Goal: Task Accomplishment & Management: Complete application form

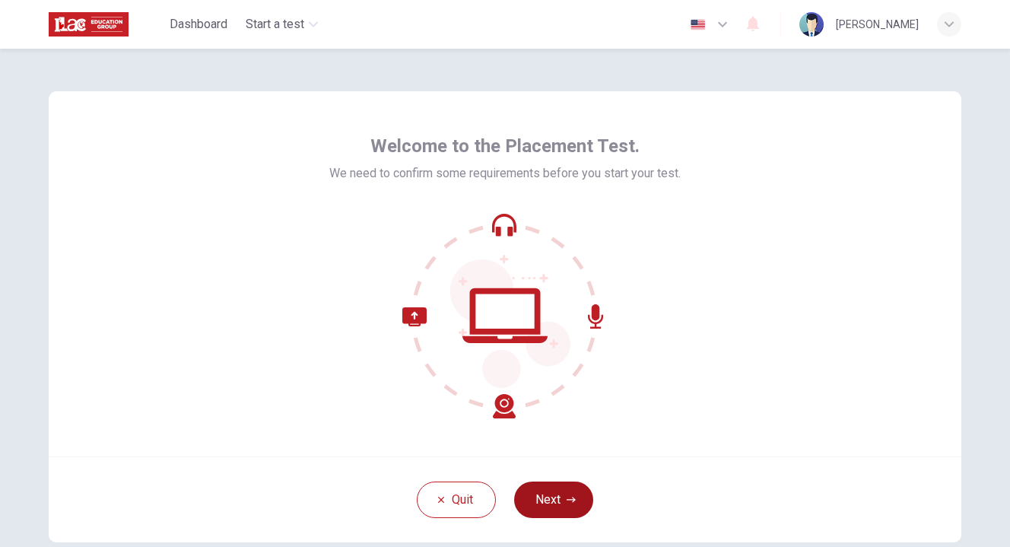
click at [561, 506] on button "Next" at bounding box center [553, 499] width 79 height 37
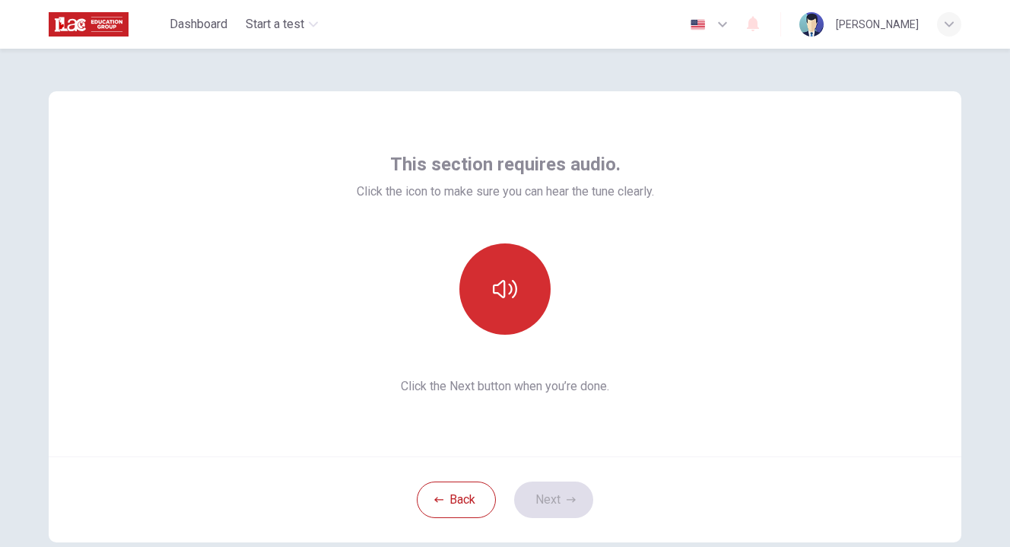
click at [501, 324] on button "button" at bounding box center [504, 288] width 91 height 91
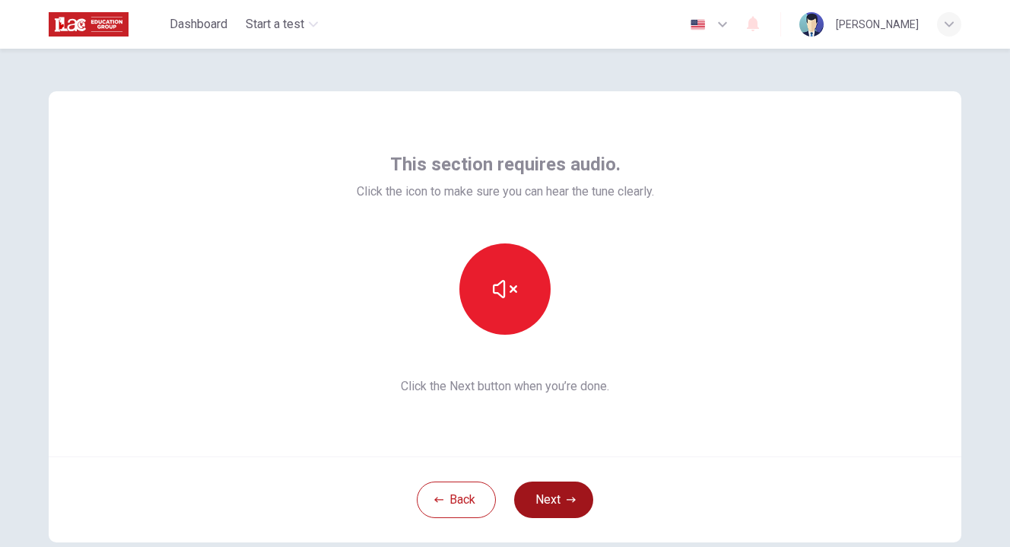
click at [555, 508] on button "Next" at bounding box center [553, 499] width 79 height 37
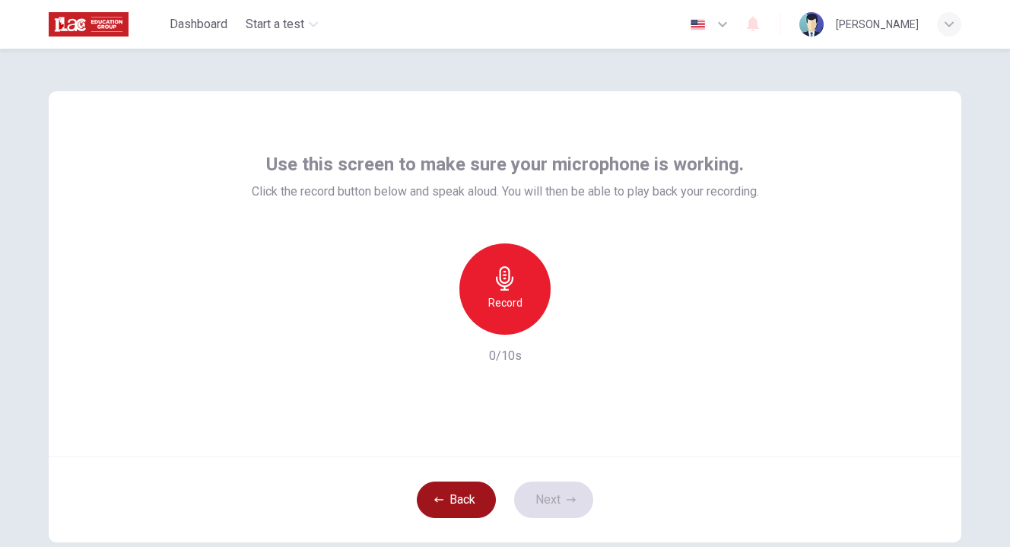
click at [446, 503] on button "Back" at bounding box center [456, 499] width 79 height 37
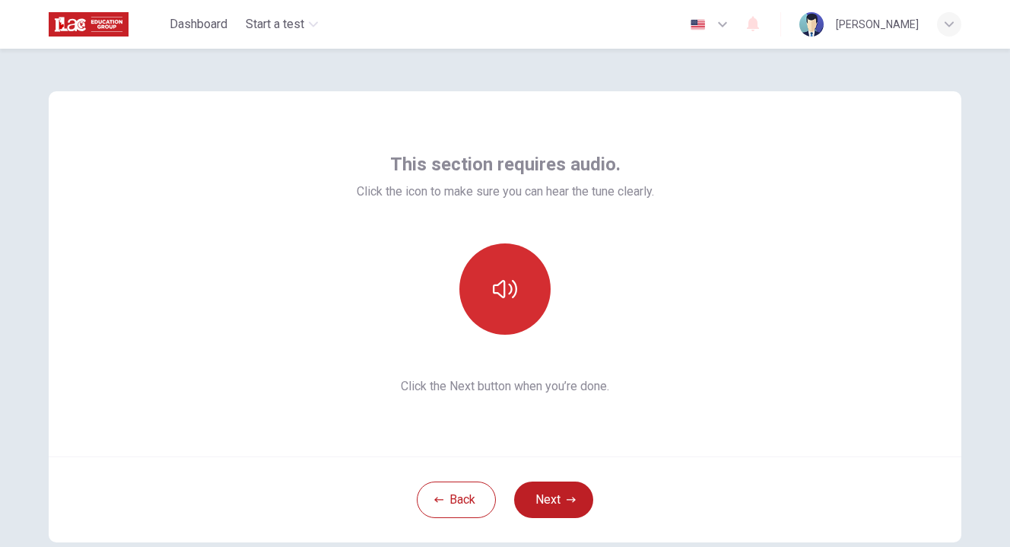
click at [513, 291] on button "button" at bounding box center [504, 288] width 91 height 91
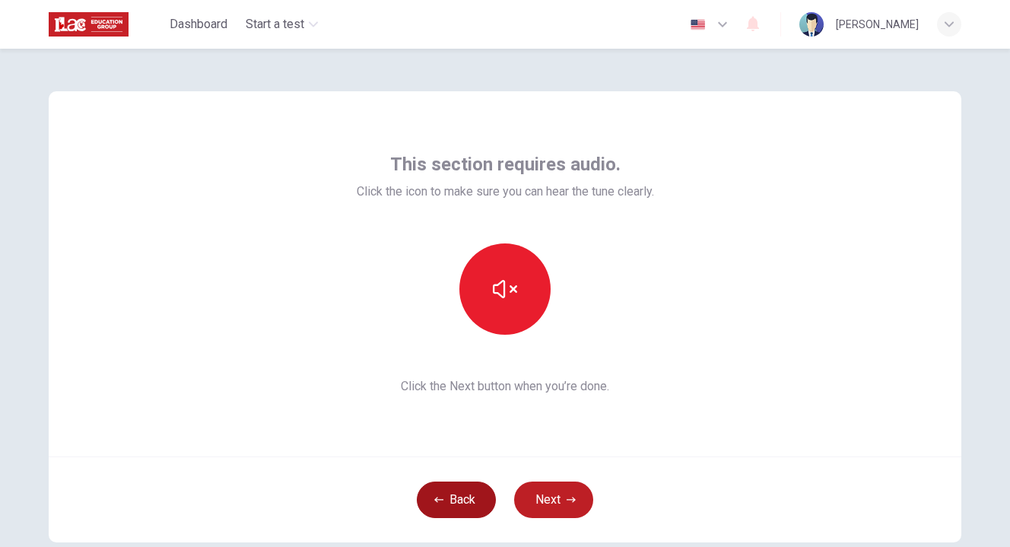
click at [450, 489] on button "Back" at bounding box center [456, 499] width 79 height 37
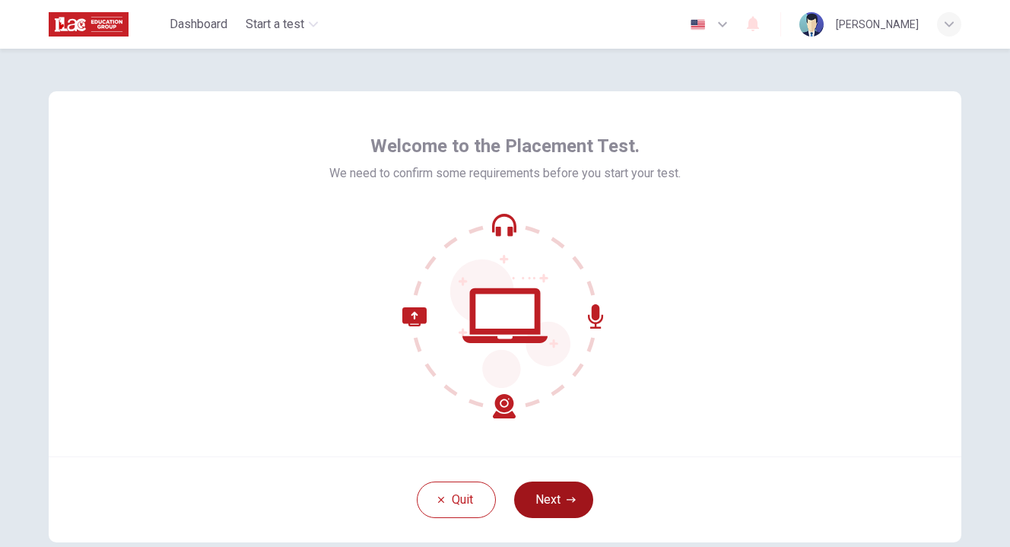
click at [567, 495] on icon "button" at bounding box center [571, 499] width 9 height 9
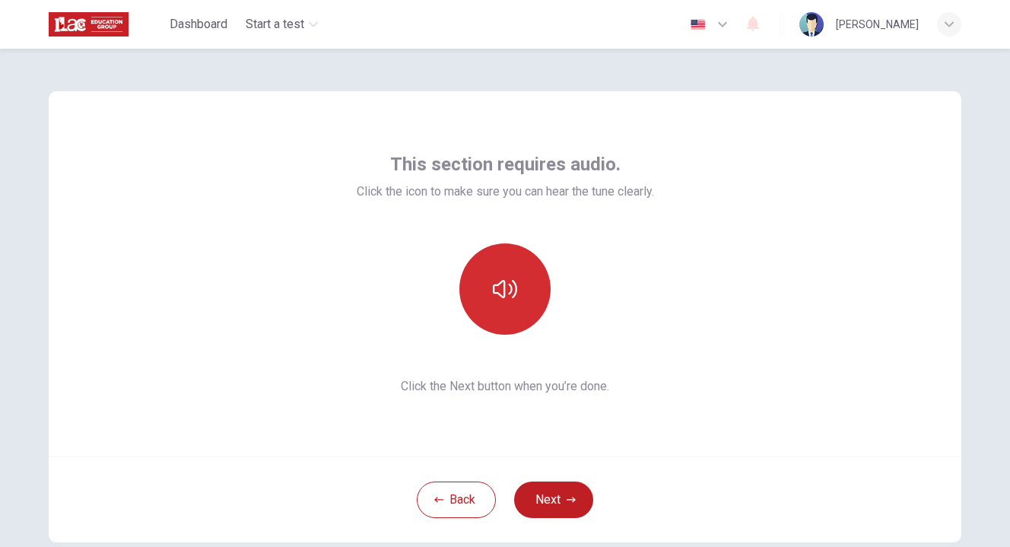
click at [504, 296] on icon "button" at bounding box center [505, 289] width 24 height 24
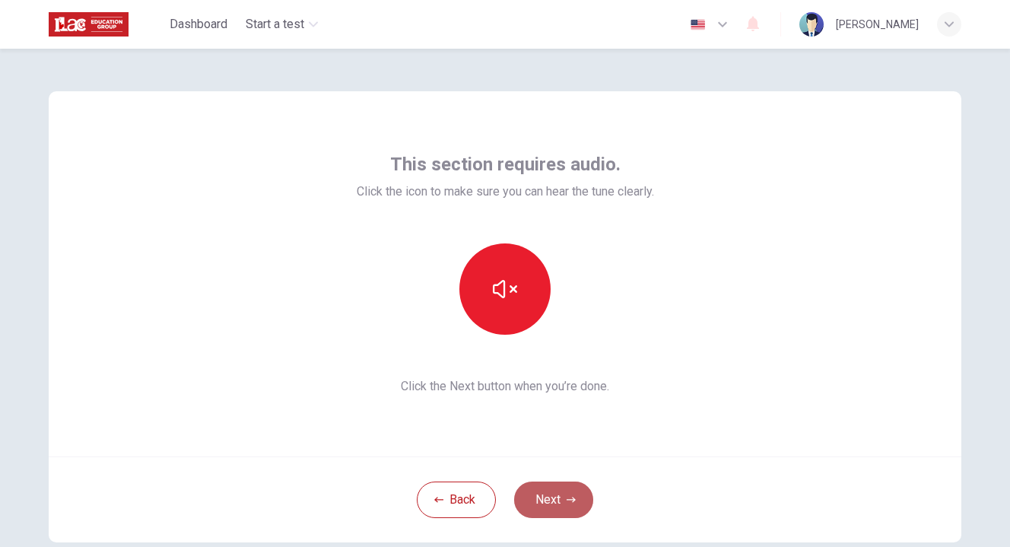
click at [559, 497] on button "Next" at bounding box center [553, 499] width 79 height 37
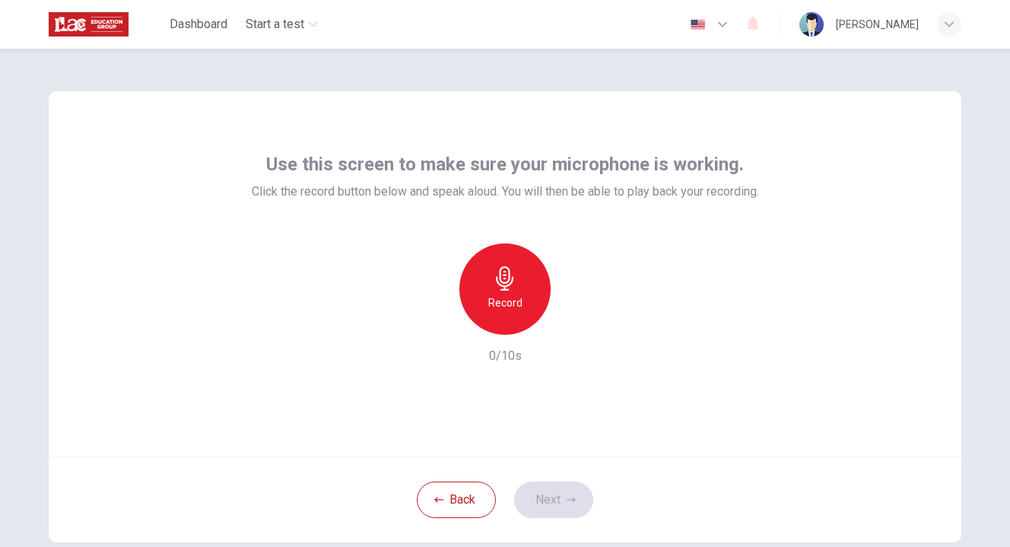
click at [501, 297] on h6 "Record" at bounding box center [505, 303] width 34 height 18
click at [573, 321] on icon "button" at bounding box center [576, 322] width 7 height 9
click at [575, 320] on icon "button" at bounding box center [575, 322] width 11 height 11
click at [575, 320] on icon "button" at bounding box center [574, 322] width 15 height 15
click at [431, 326] on icon "button" at bounding box center [435, 322] width 9 height 9
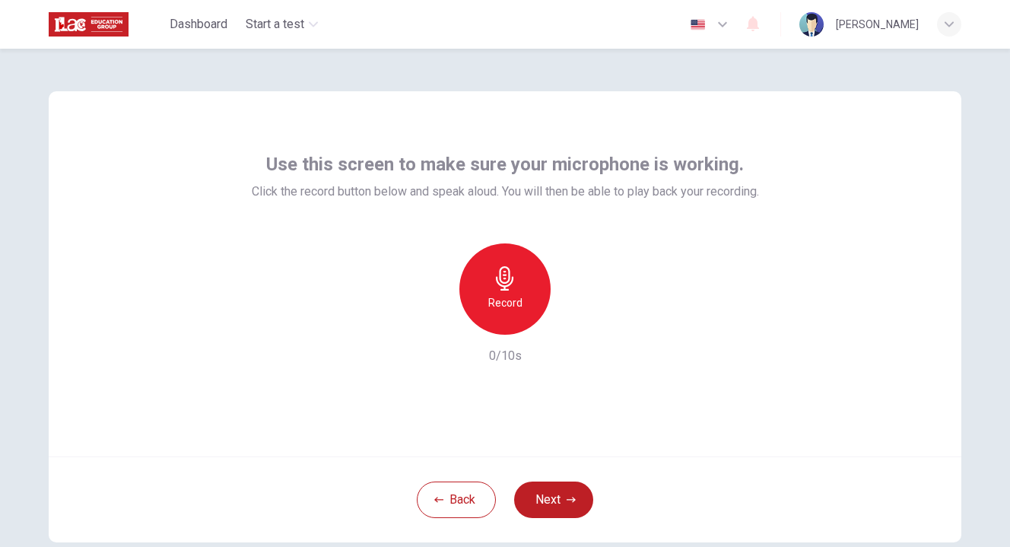
click at [512, 300] on h6 "Record" at bounding box center [505, 303] width 34 height 18
click at [510, 302] on h6 "Record" at bounding box center [505, 303] width 34 height 18
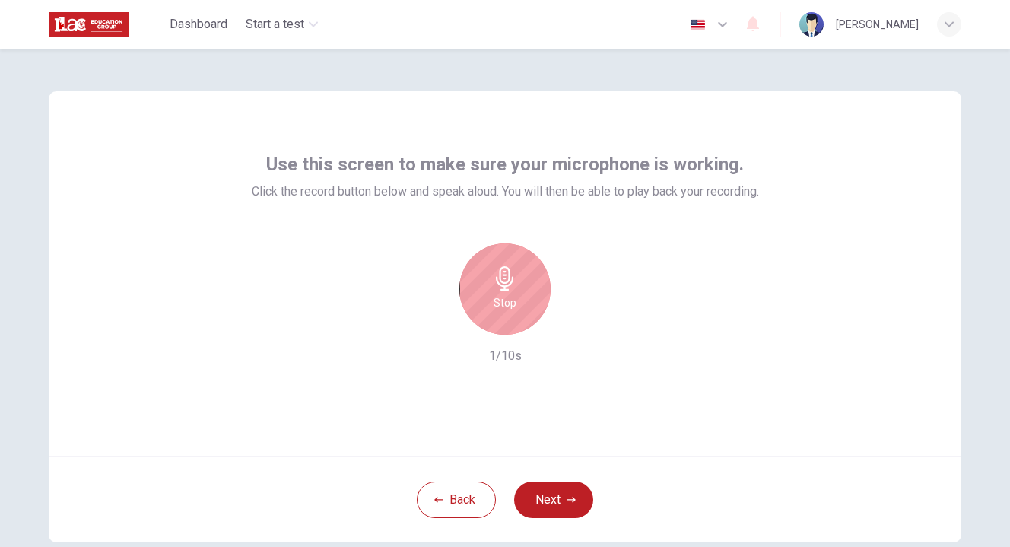
click at [542, 329] on div "Stop" at bounding box center [505, 288] width 164 height 91
click at [504, 307] on h6 "Stop" at bounding box center [505, 303] width 23 height 18
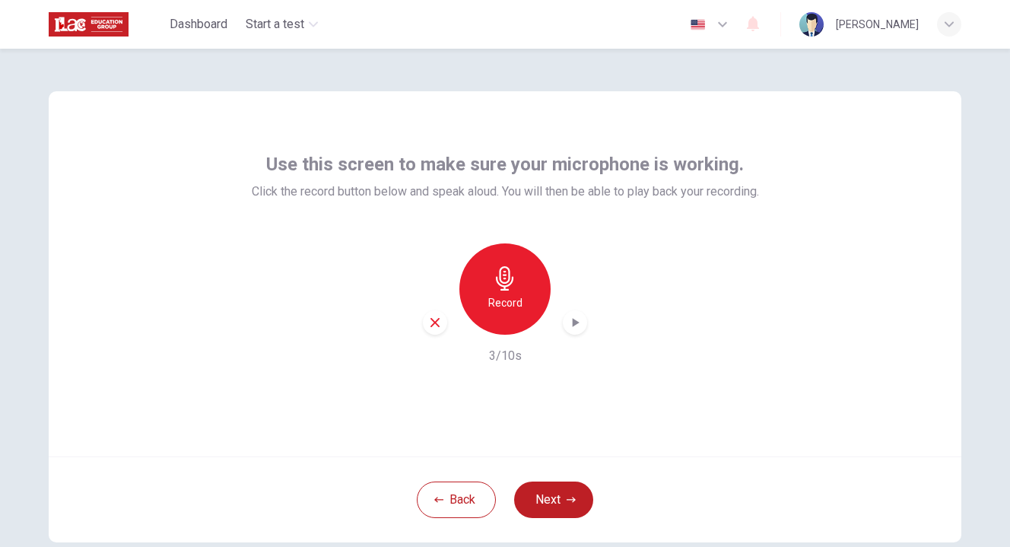
click at [568, 328] on icon "button" at bounding box center [574, 322] width 15 height 15
click at [573, 326] on icon "button" at bounding box center [576, 322] width 7 height 9
click at [649, 304] on div "Record 3/10s" at bounding box center [505, 304] width 507 height 122
click at [573, 323] on icon "button" at bounding box center [575, 322] width 11 height 11
click at [573, 325] on icon "button" at bounding box center [576, 322] width 7 height 9
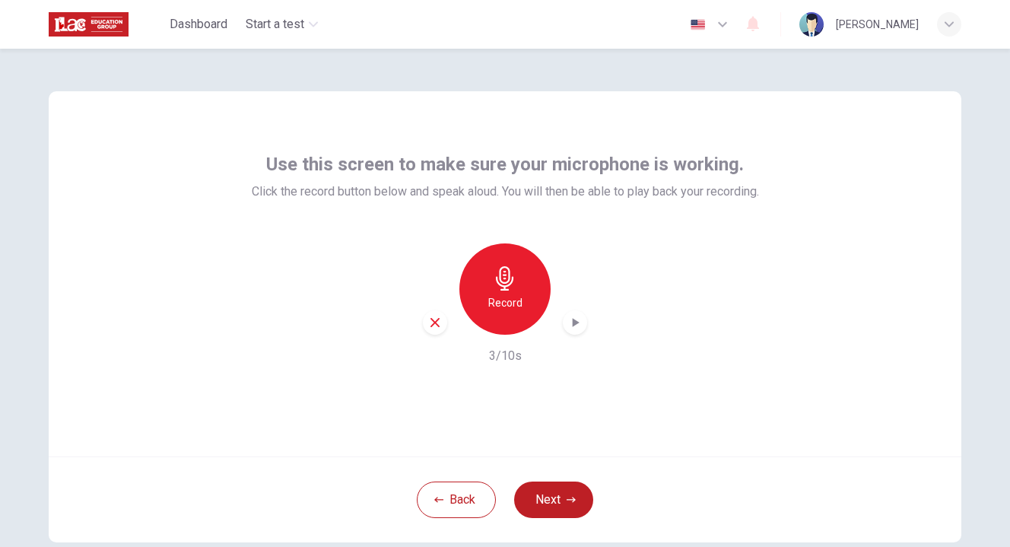
click at [573, 325] on icon "button" at bounding box center [576, 322] width 7 height 9
click at [570, 321] on icon "button" at bounding box center [574, 322] width 15 height 15
click at [567, 496] on icon "button" at bounding box center [571, 499] width 9 height 9
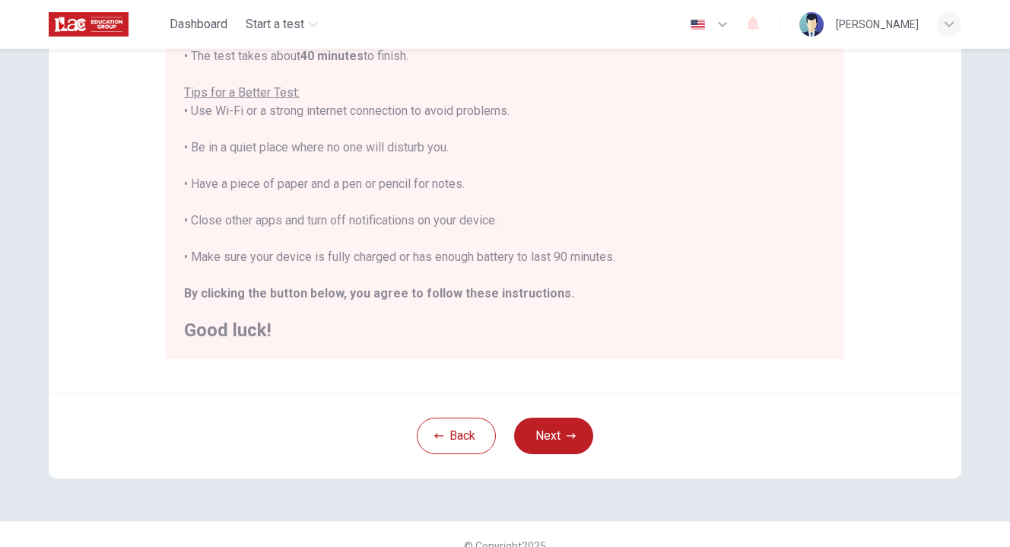
scroll to position [277, 0]
click at [560, 439] on button "Next" at bounding box center [553, 435] width 79 height 37
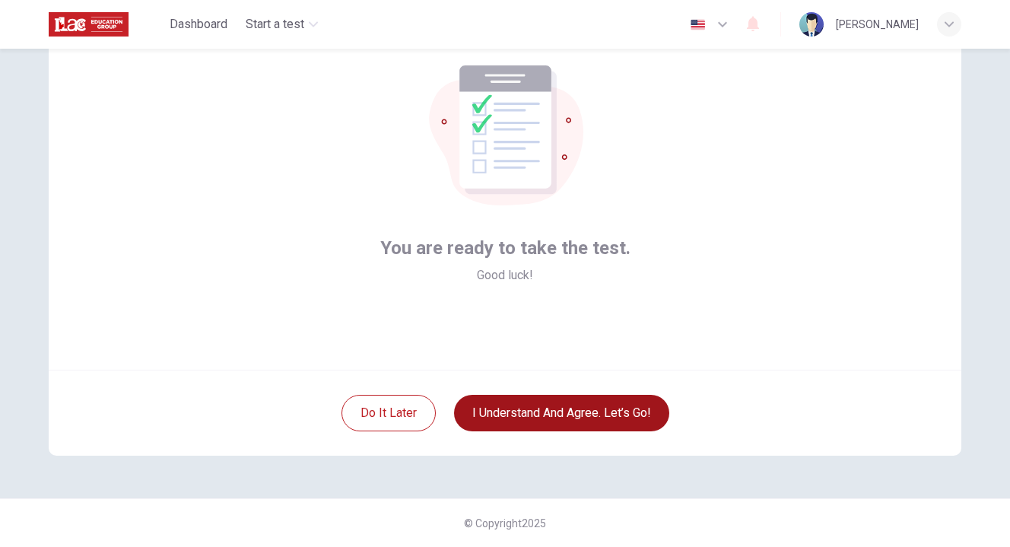
scroll to position [87, 0]
click at [596, 419] on button "I understand and agree. Let’s go!" at bounding box center [561, 413] width 215 height 37
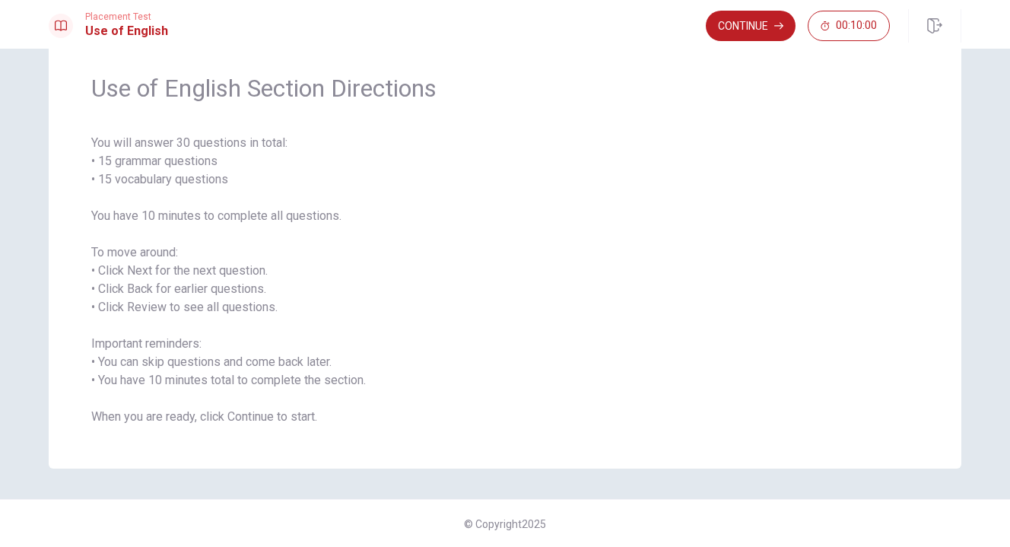
scroll to position [49, 0]
click at [742, 30] on button "Continue" at bounding box center [751, 26] width 90 height 30
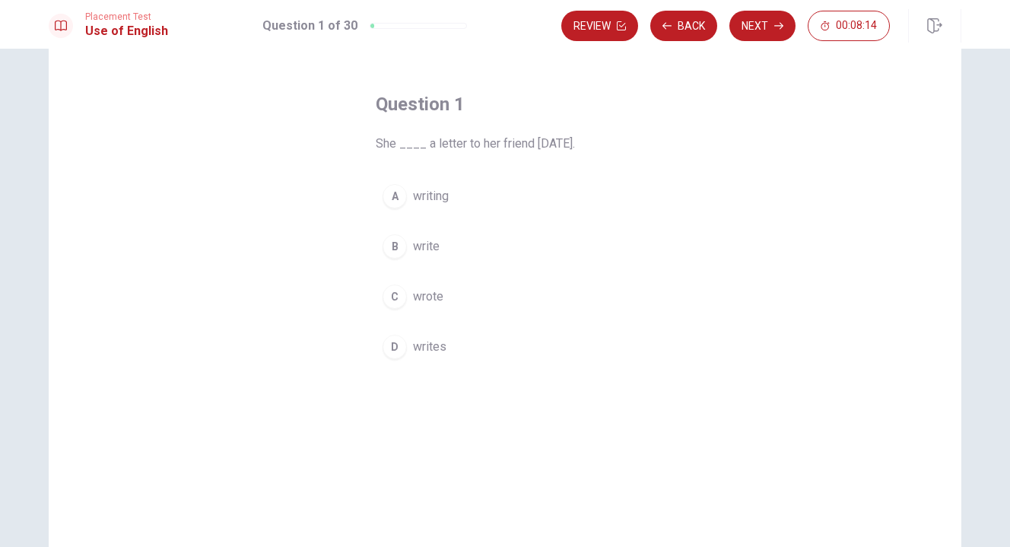
click at [430, 297] on span "wrote" at bounding box center [428, 297] width 30 height 18
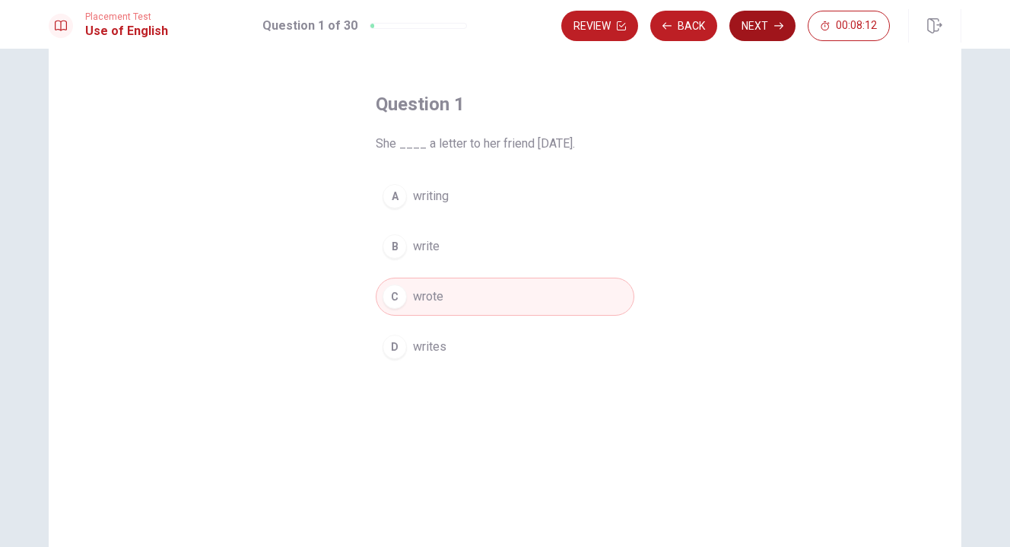
click at [764, 23] on button "Next" at bounding box center [762, 26] width 66 height 30
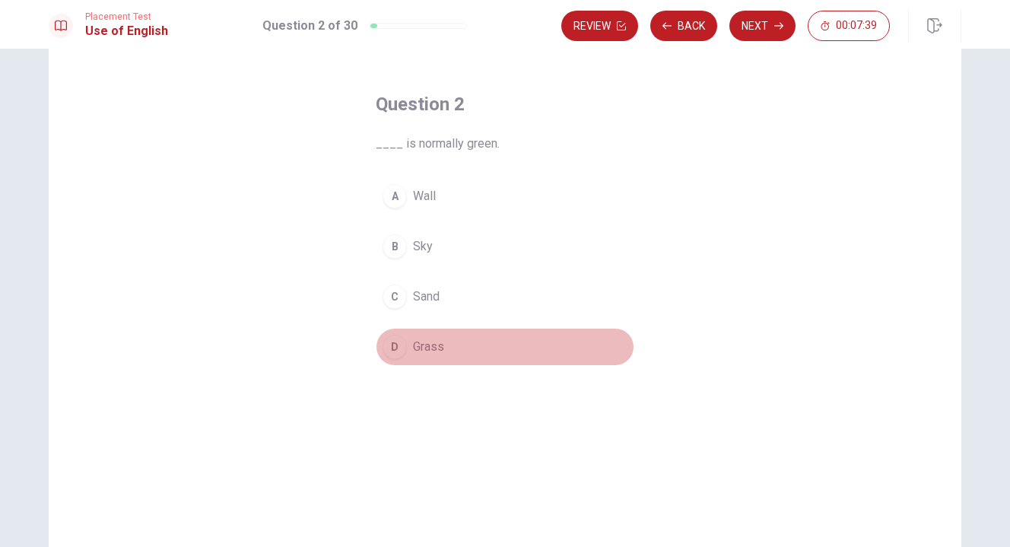
click at [435, 350] on span "Grass" at bounding box center [428, 347] width 31 height 18
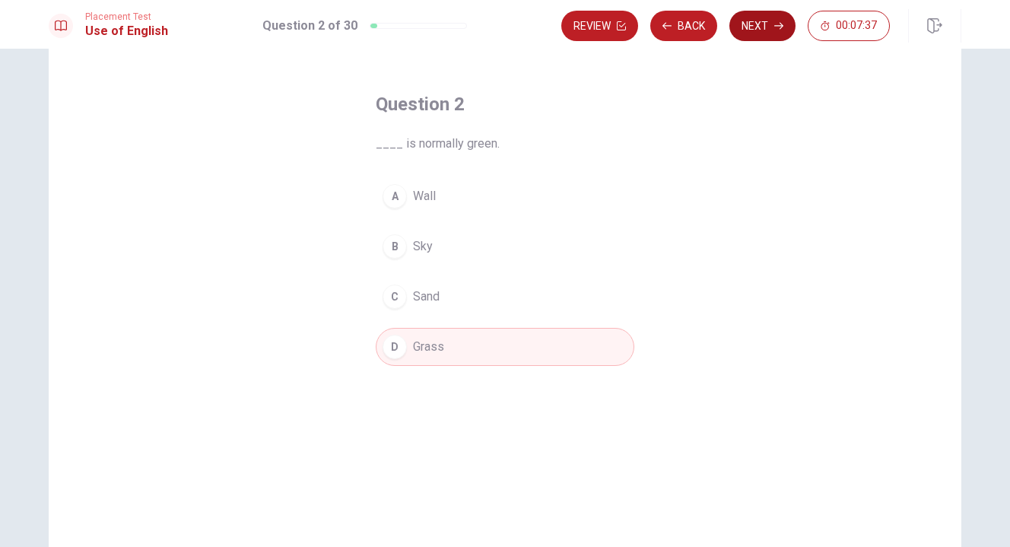
click at [771, 25] on button "Next" at bounding box center [762, 26] width 66 height 30
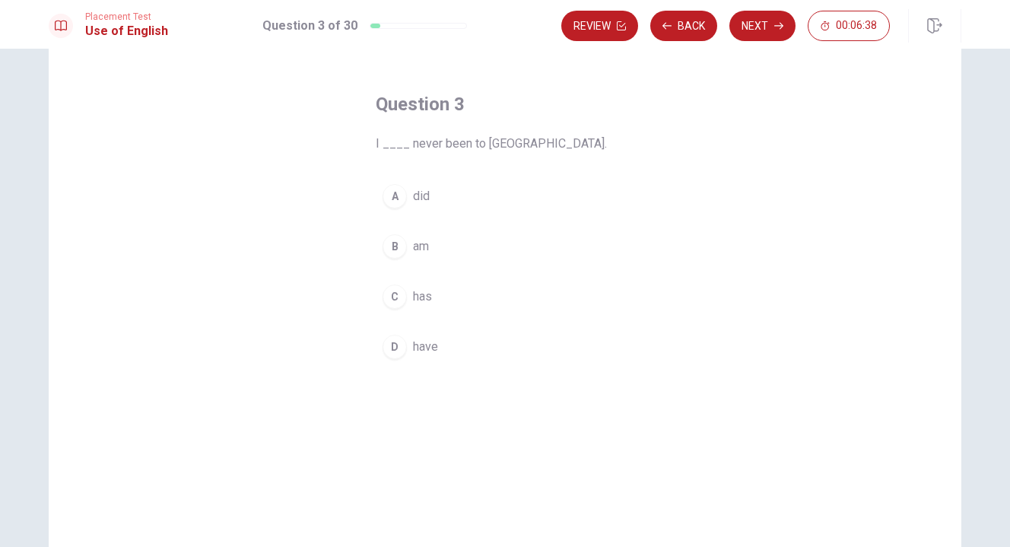
click at [429, 348] on span "have" at bounding box center [425, 347] width 25 height 18
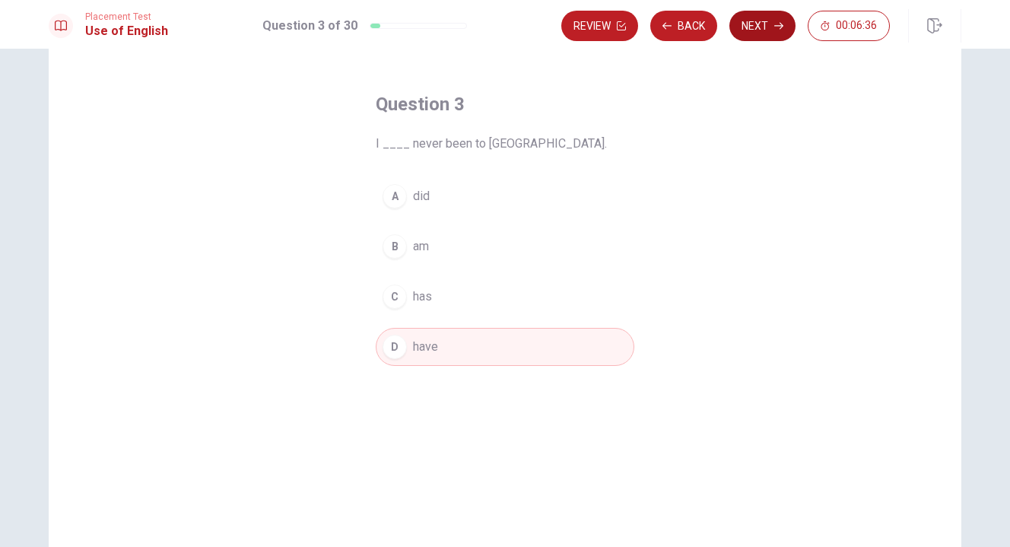
click at [768, 27] on button "Next" at bounding box center [762, 26] width 66 height 30
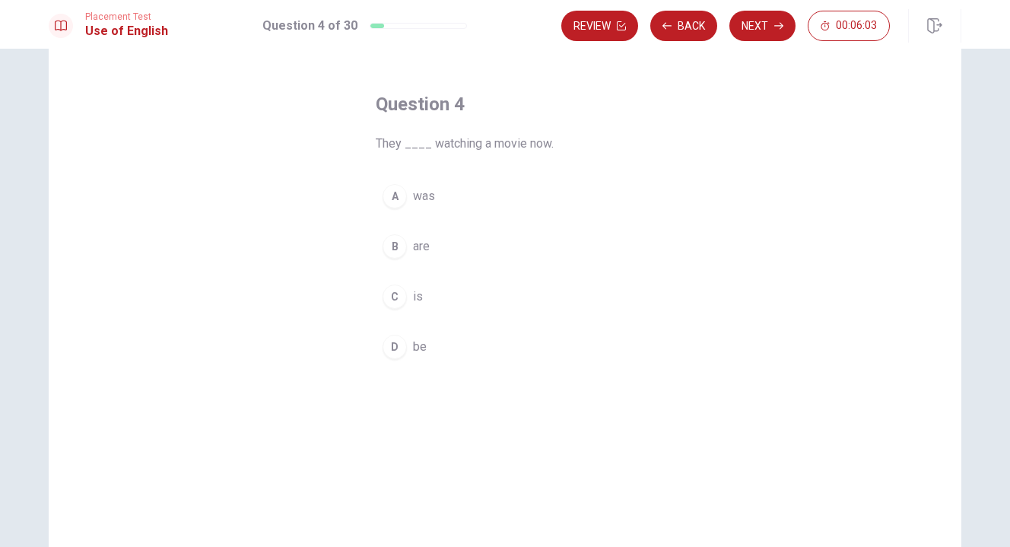
click at [419, 249] on span "are" at bounding box center [421, 246] width 17 height 18
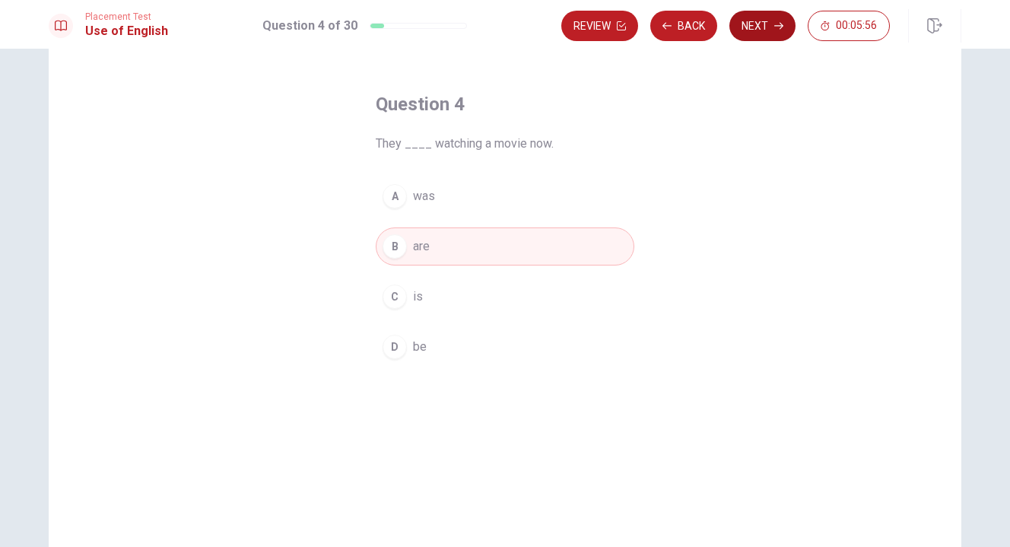
click at [758, 30] on button "Next" at bounding box center [762, 26] width 66 height 30
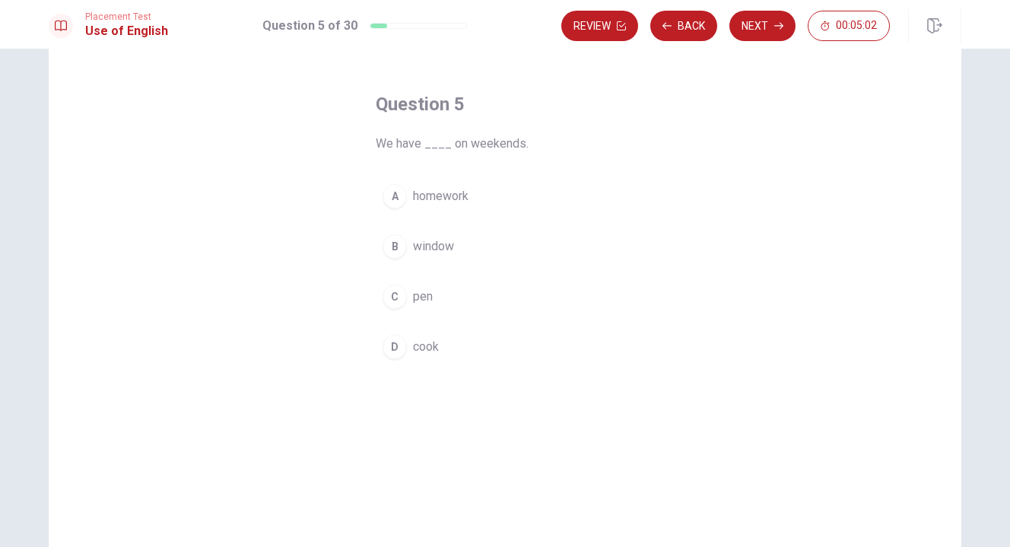
click at [461, 197] on span "homework" at bounding box center [441, 196] width 56 height 18
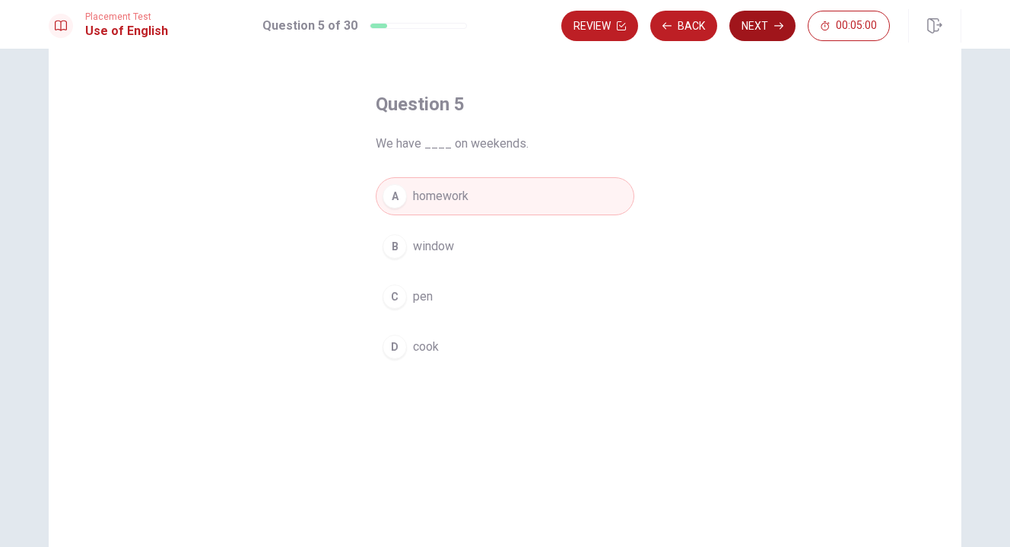
click at [763, 27] on button "Next" at bounding box center [762, 26] width 66 height 30
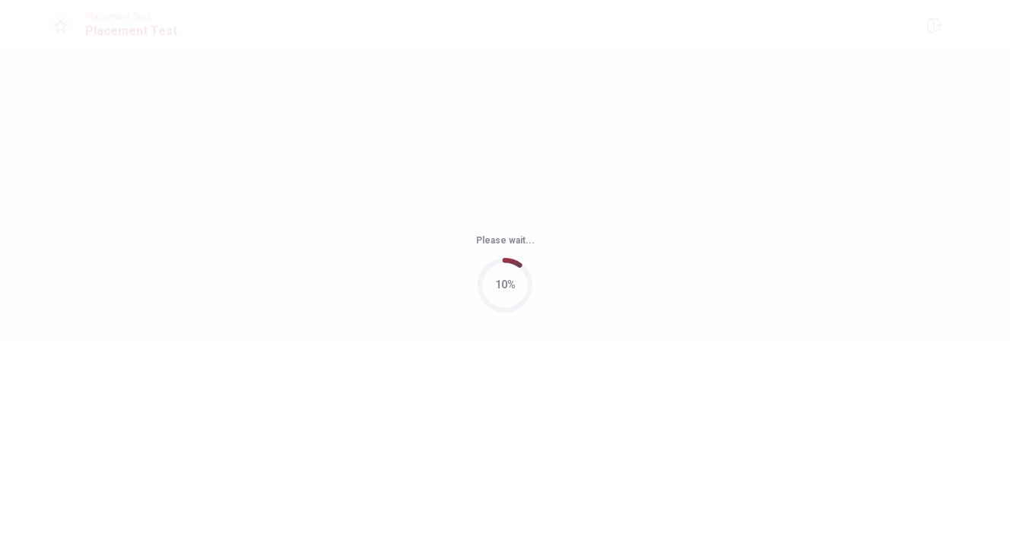
scroll to position [0, 0]
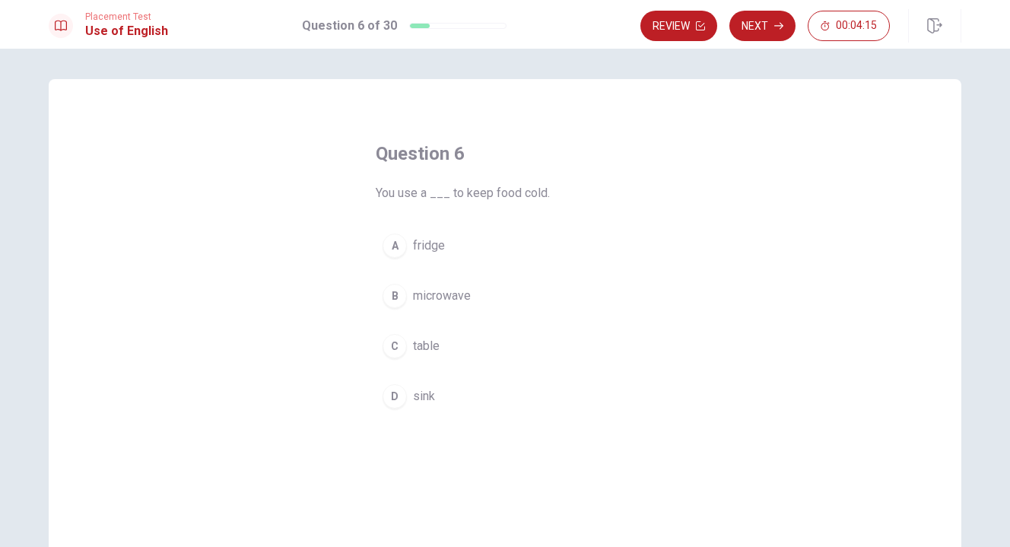
click at [421, 247] on span "fridge" at bounding box center [429, 246] width 32 height 18
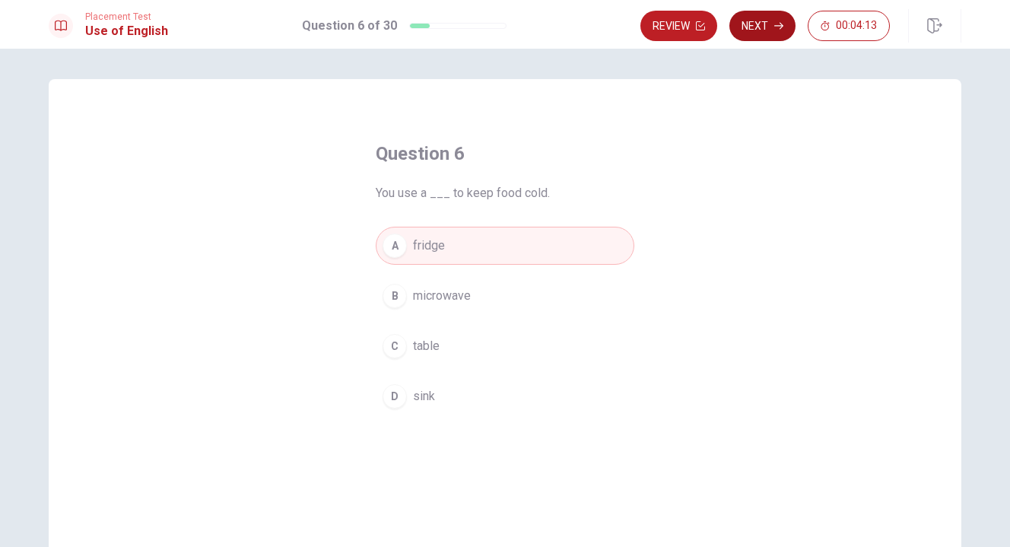
click at [761, 29] on button "Next" at bounding box center [762, 26] width 66 height 30
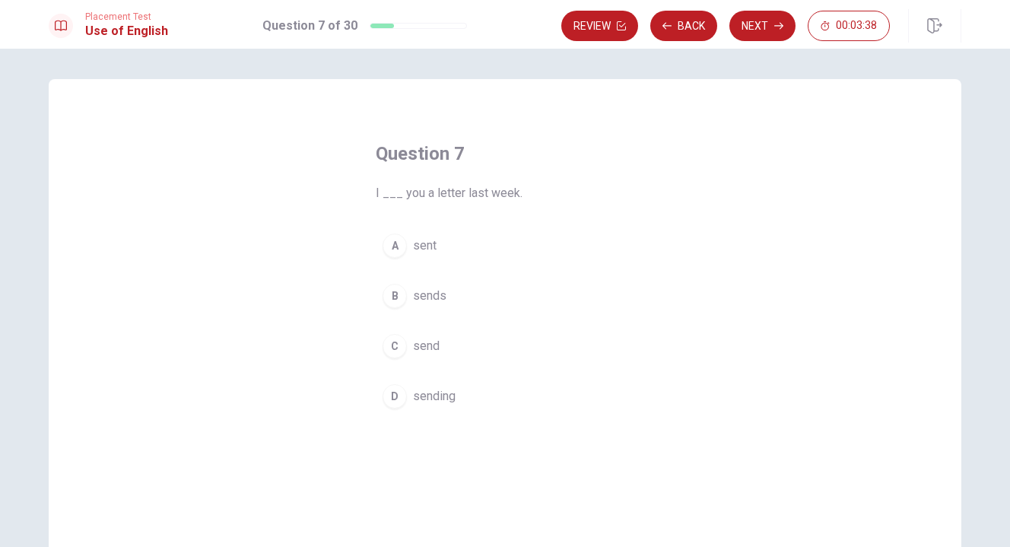
click at [420, 246] on span "sent" at bounding box center [425, 246] width 24 height 18
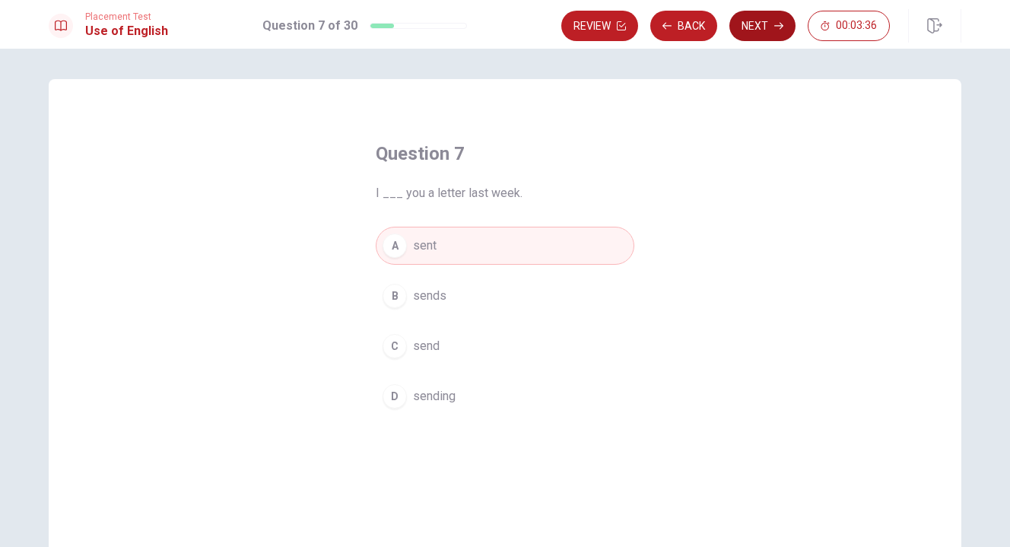
click at [773, 27] on button "Next" at bounding box center [762, 26] width 66 height 30
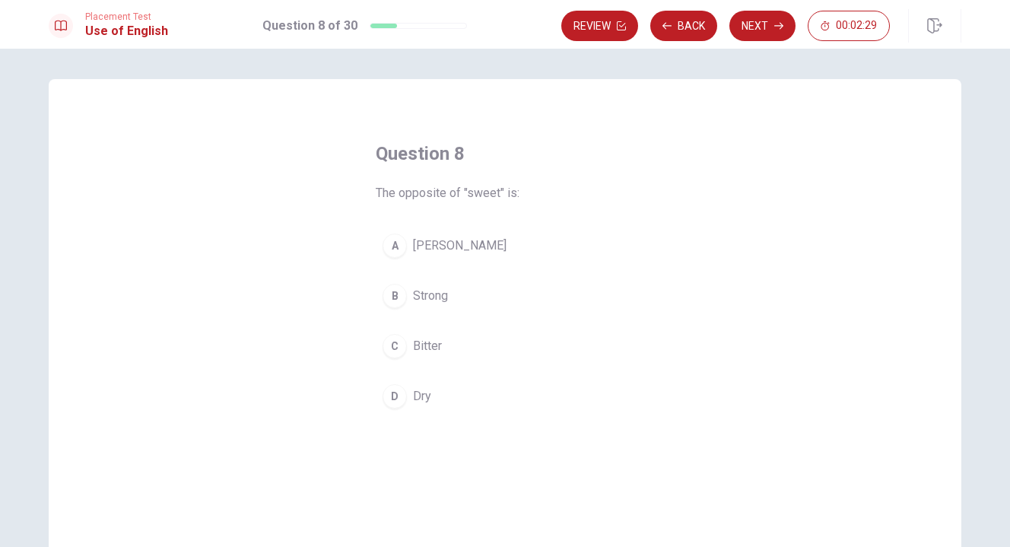
click at [426, 348] on span "Bitter" at bounding box center [427, 346] width 29 height 18
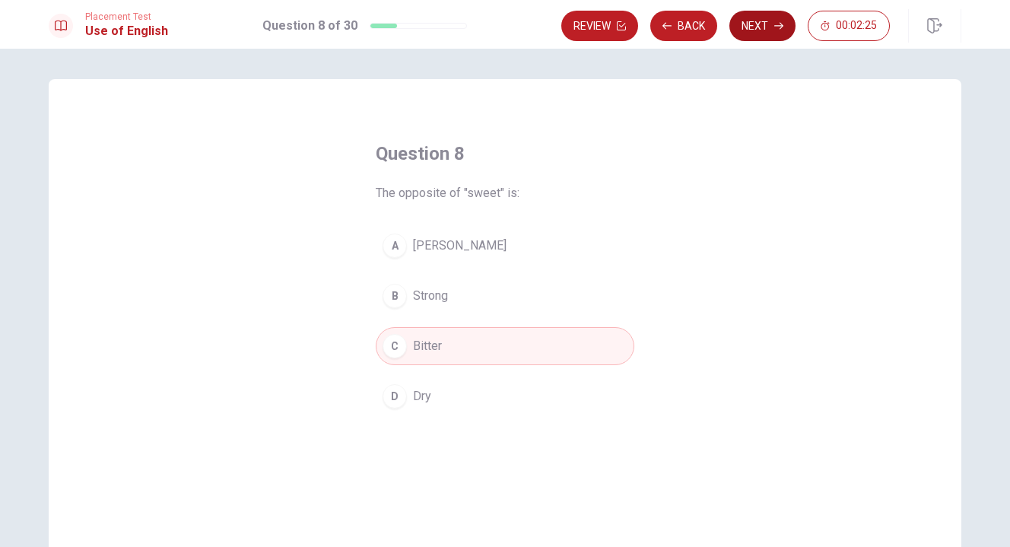
click at [761, 29] on button "Next" at bounding box center [762, 26] width 66 height 30
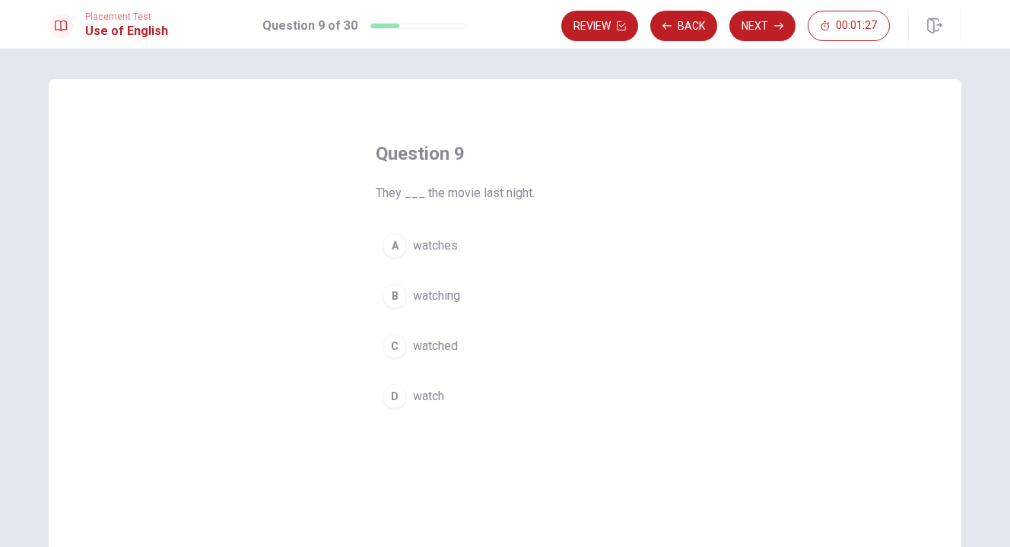
click at [448, 353] on span "watched" at bounding box center [435, 346] width 45 height 18
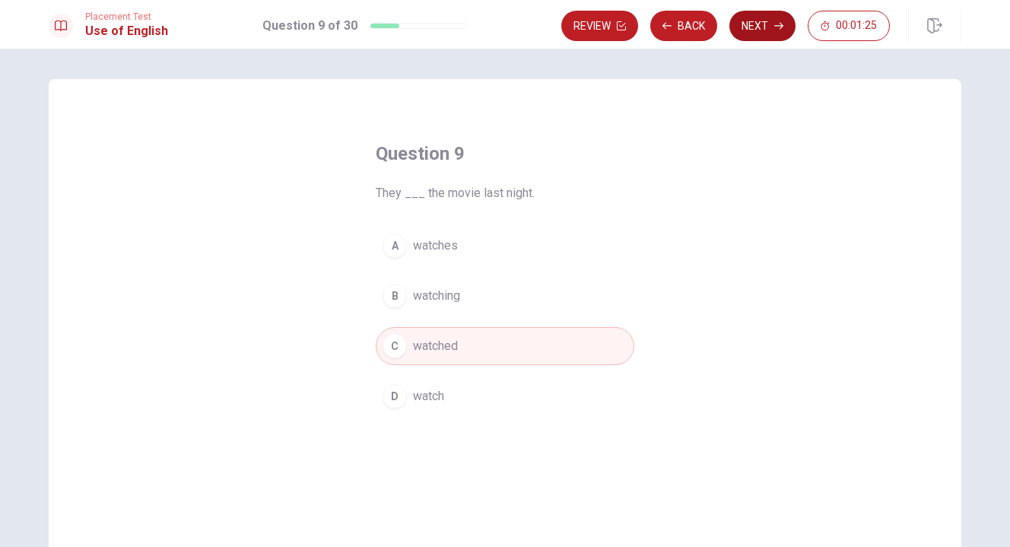
click at [756, 36] on button "Next" at bounding box center [762, 26] width 66 height 30
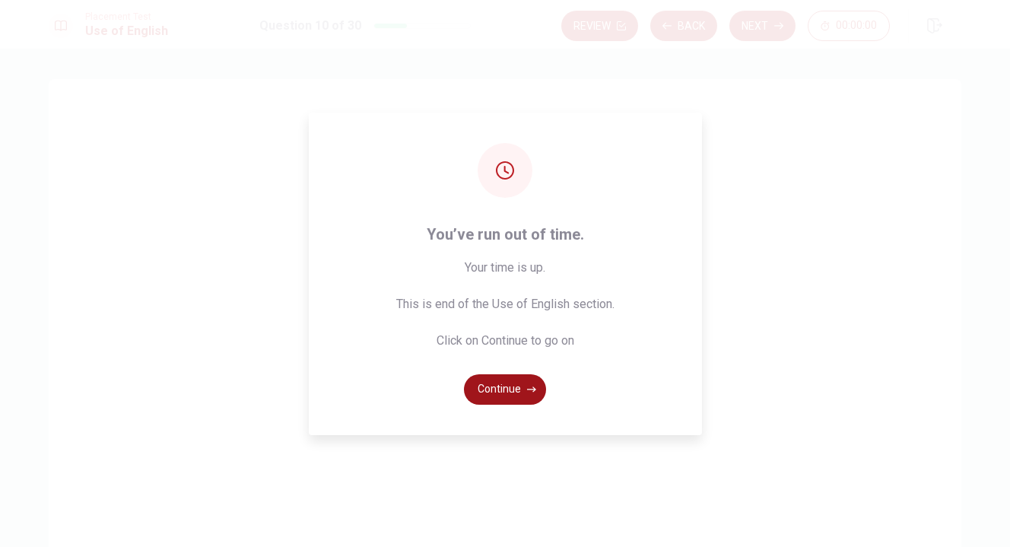
click at [506, 389] on button "Continue" at bounding box center [505, 389] width 82 height 30
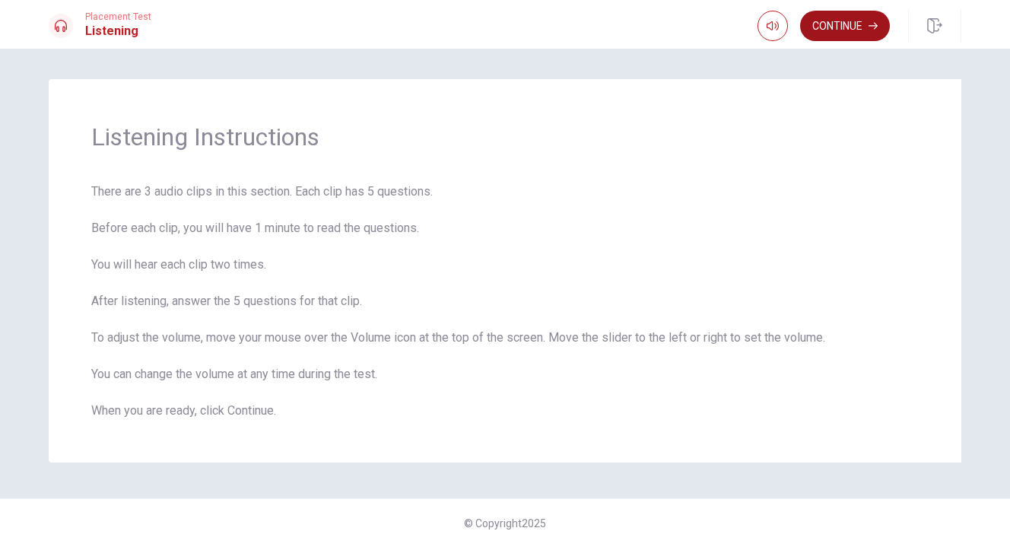
click at [860, 21] on button "Continue" at bounding box center [845, 26] width 90 height 30
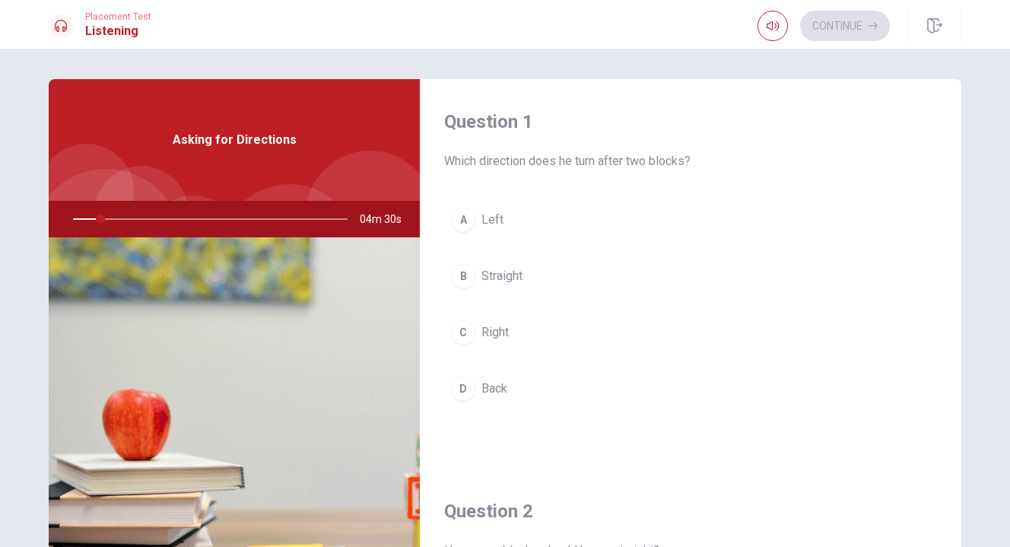
click at [119, 216] on div at bounding box center [207, 219] width 305 height 37
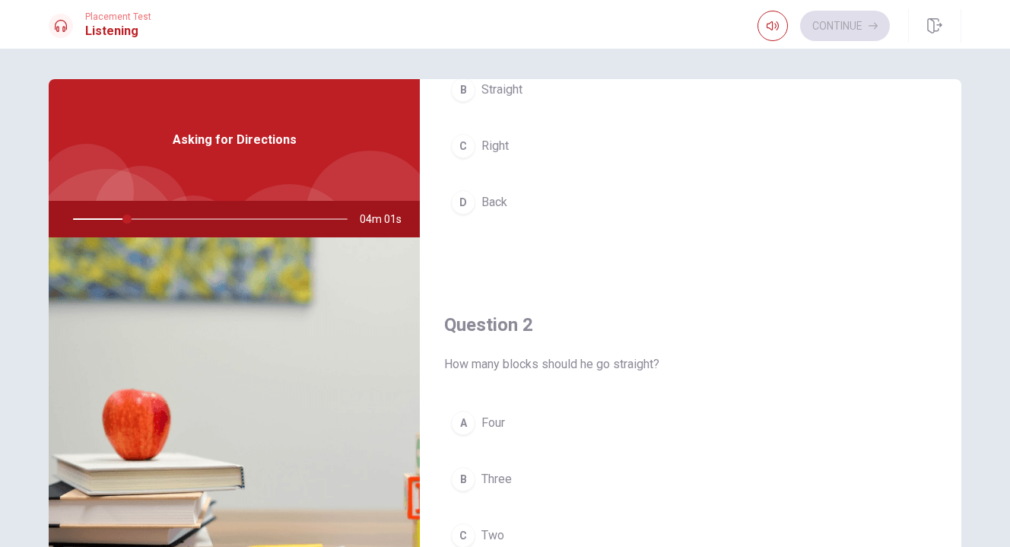
scroll to position [140, 0]
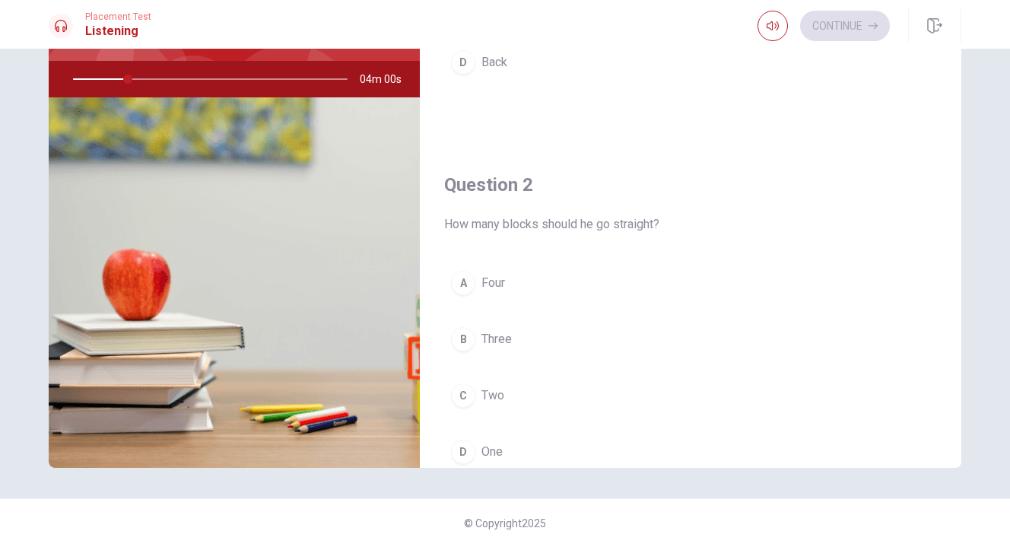
click at [228, 373] on img at bounding box center [234, 282] width 371 height 370
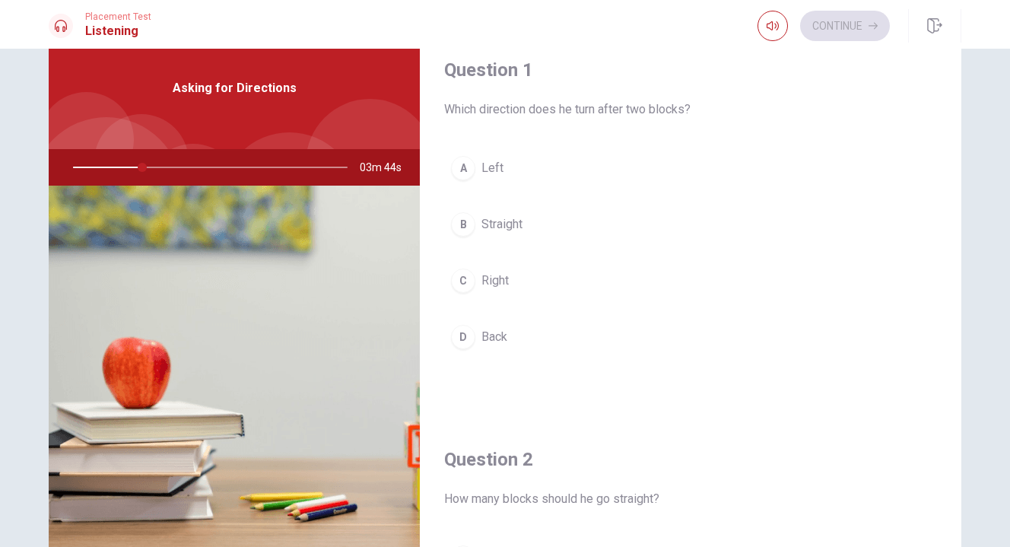
scroll to position [0, 0]
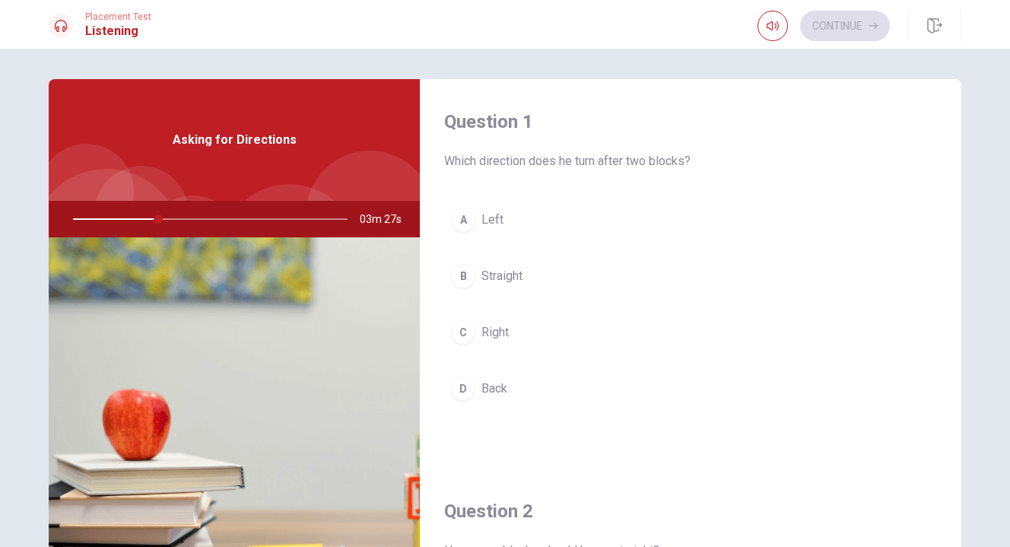
click at [494, 278] on span "Straight" at bounding box center [501, 276] width 41 height 18
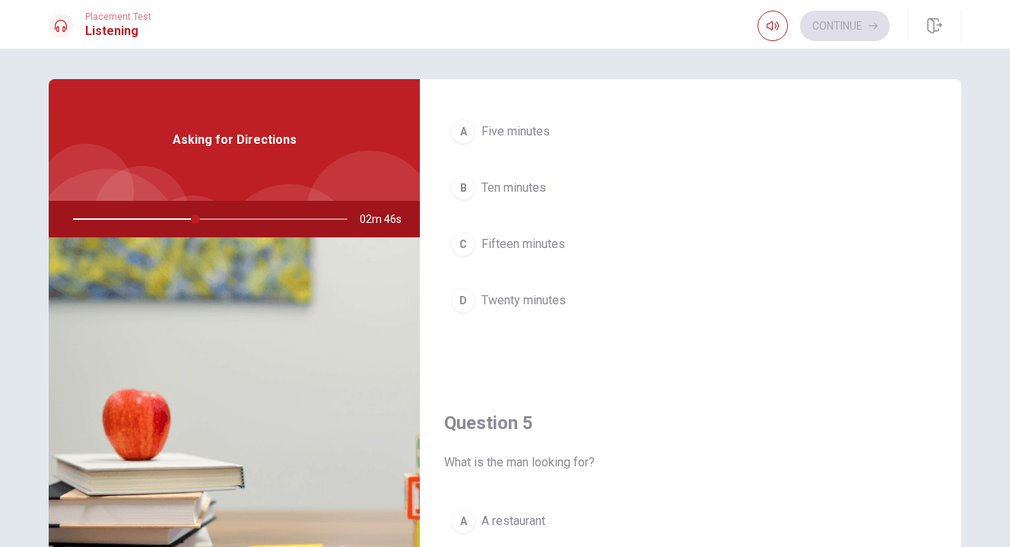
scroll to position [1281, 0]
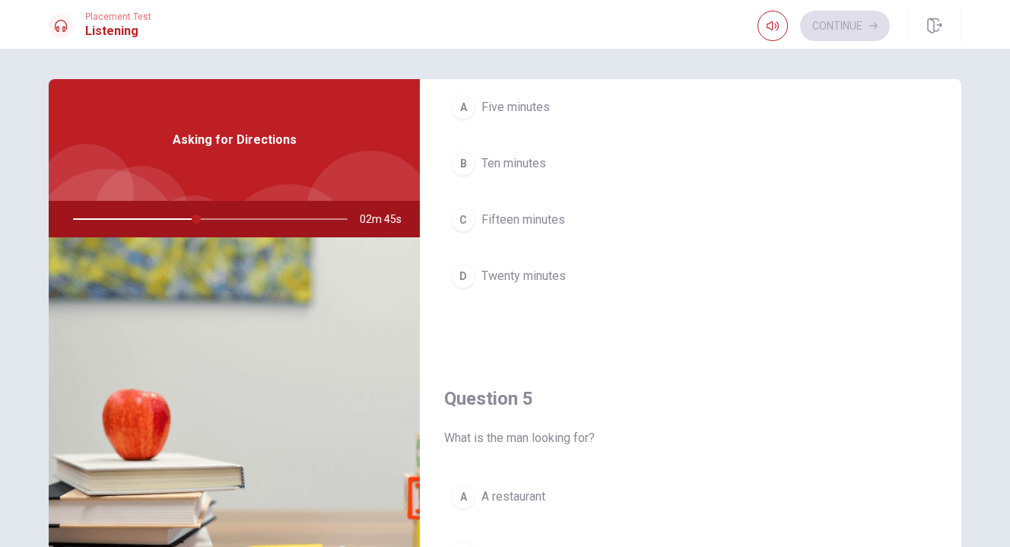
click at [531, 109] on span "Five minutes" at bounding box center [515, 107] width 68 height 18
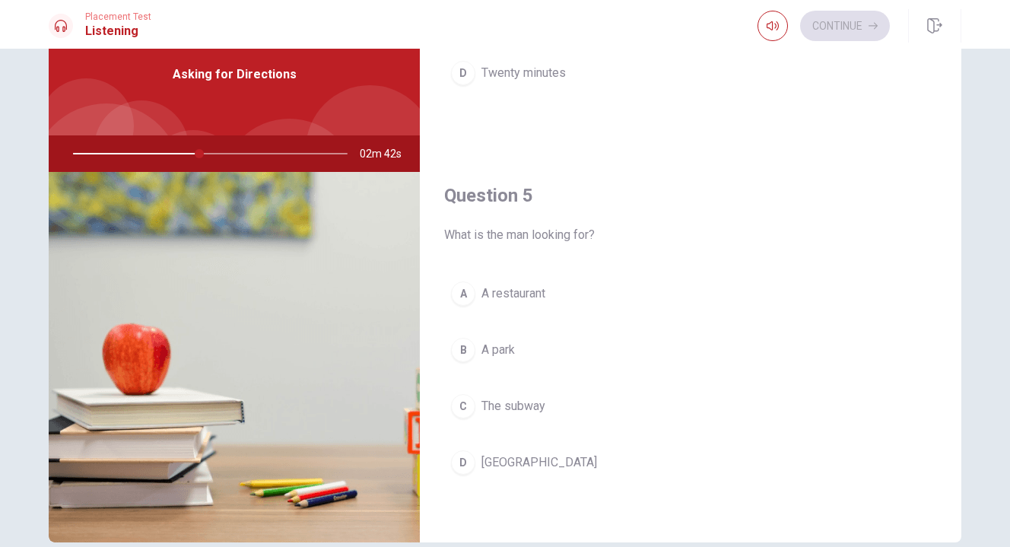
scroll to position [96, 0]
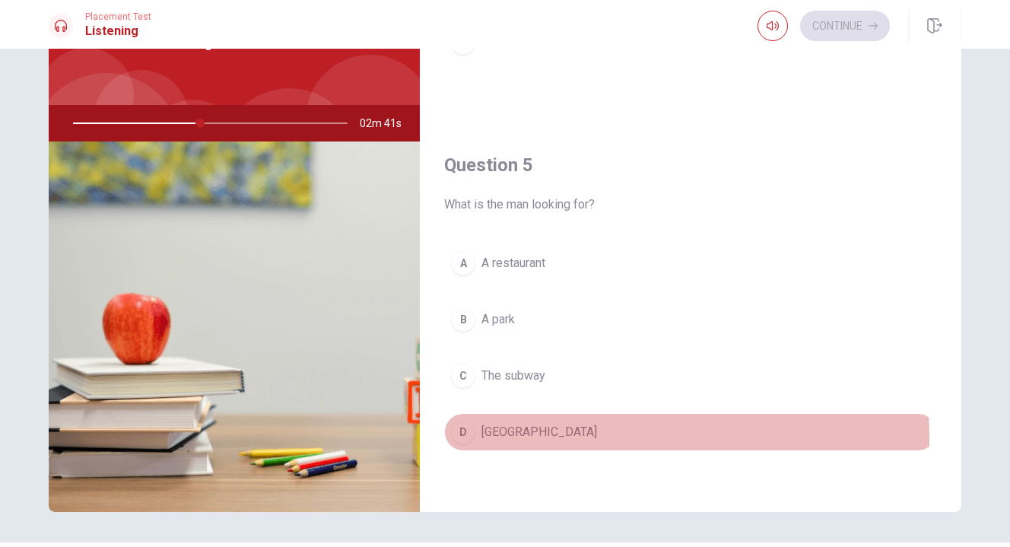
click at [501, 438] on span "[GEOGRAPHIC_DATA]" at bounding box center [539, 432] width 116 height 18
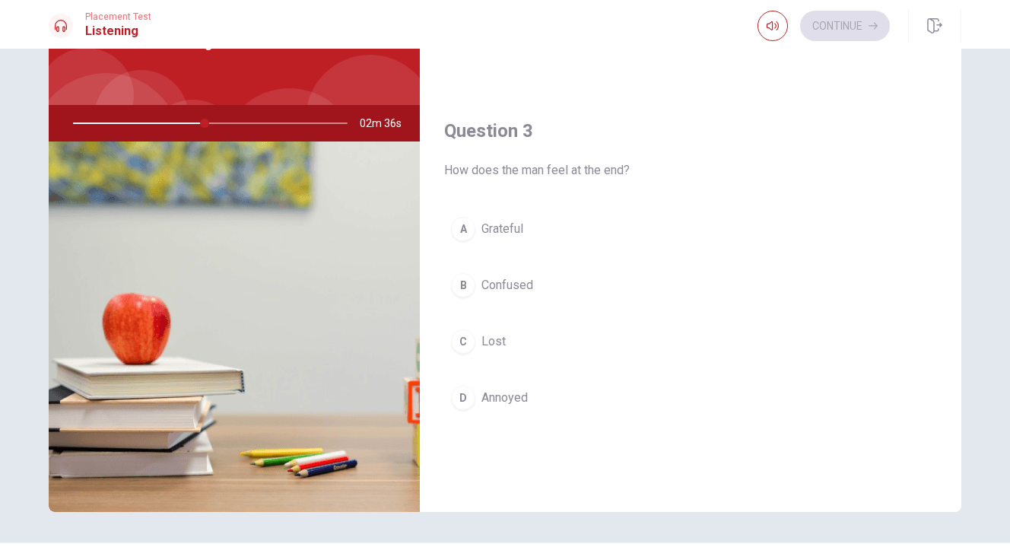
scroll to position [673, 0]
click at [510, 233] on span "Grateful" at bounding box center [502, 230] width 42 height 18
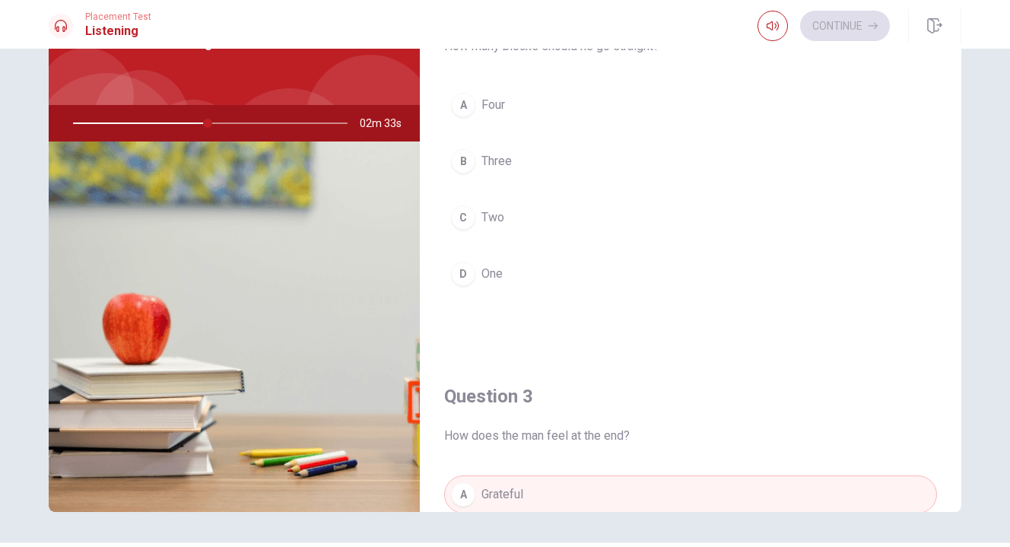
scroll to position [401, 0]
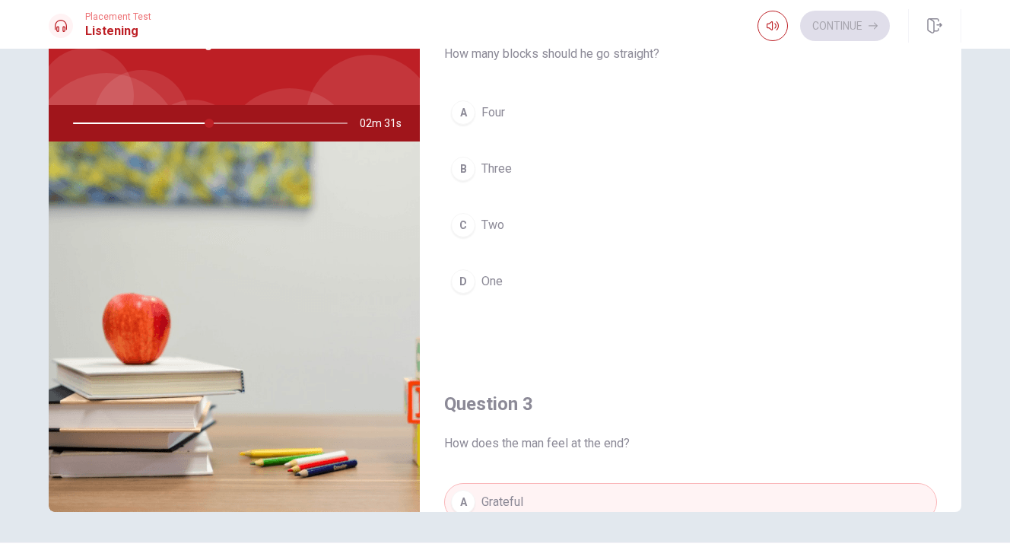
click at [472, 222] on button "C Two" at bounding box center [690, 225] width 493 height 38
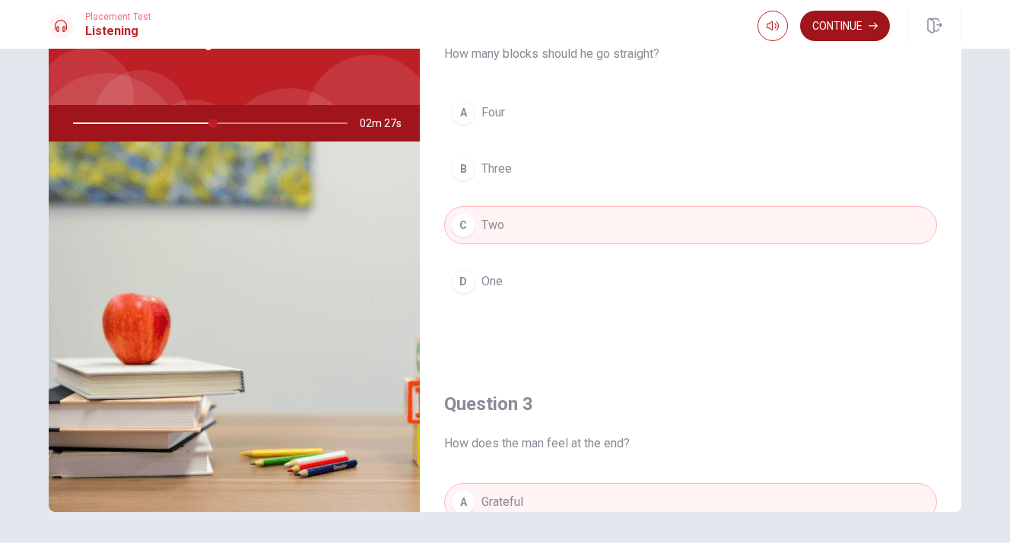
click at [841, 23] on button "Continue" at bounding box center [845, 26] width 90 height 30
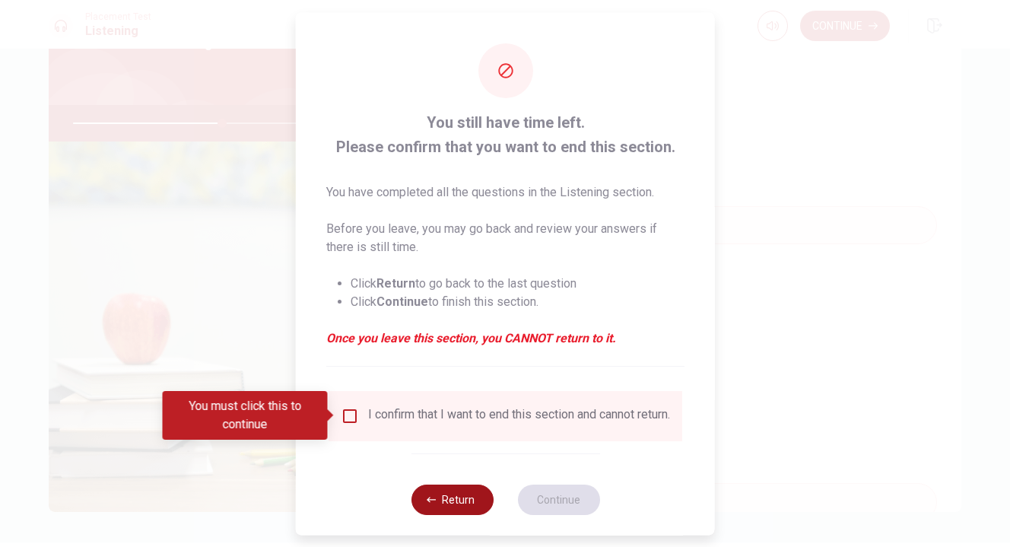
click at [442, 509] on button "Return" at bounding box center [452, 499] width 82 height 30
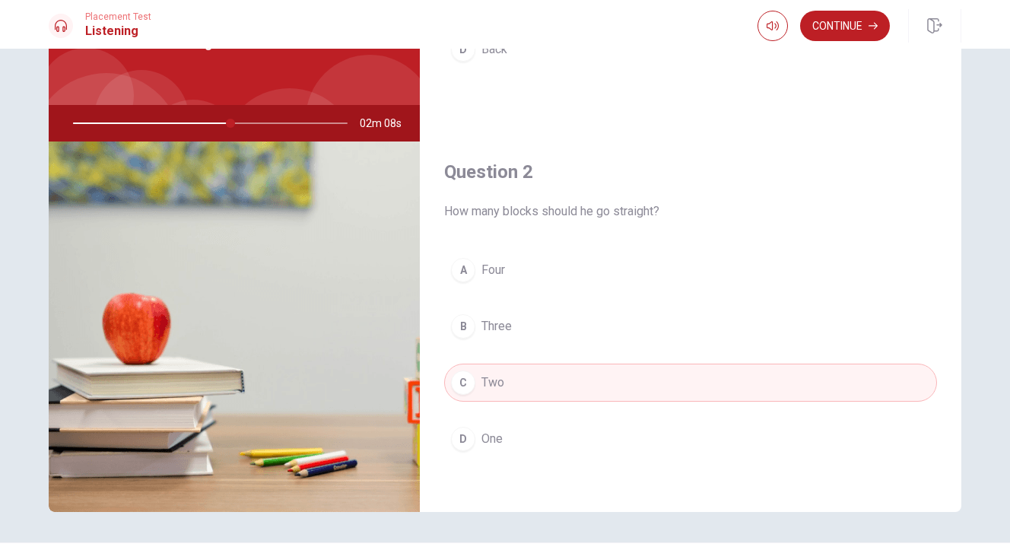
scroll to position [333, 0]
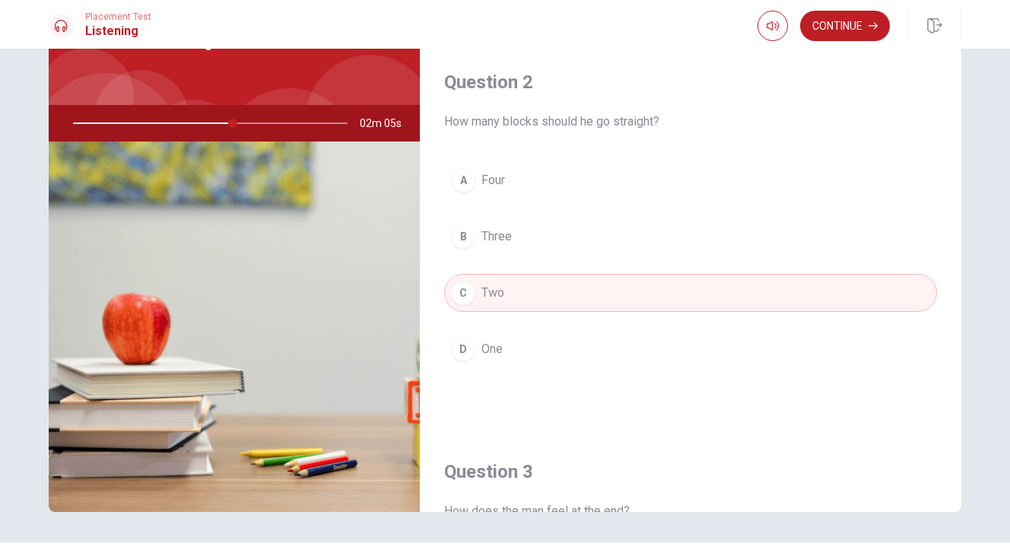
click at [501, 236] on span "Three" at bounding box center [496, 236] width 30 height 18
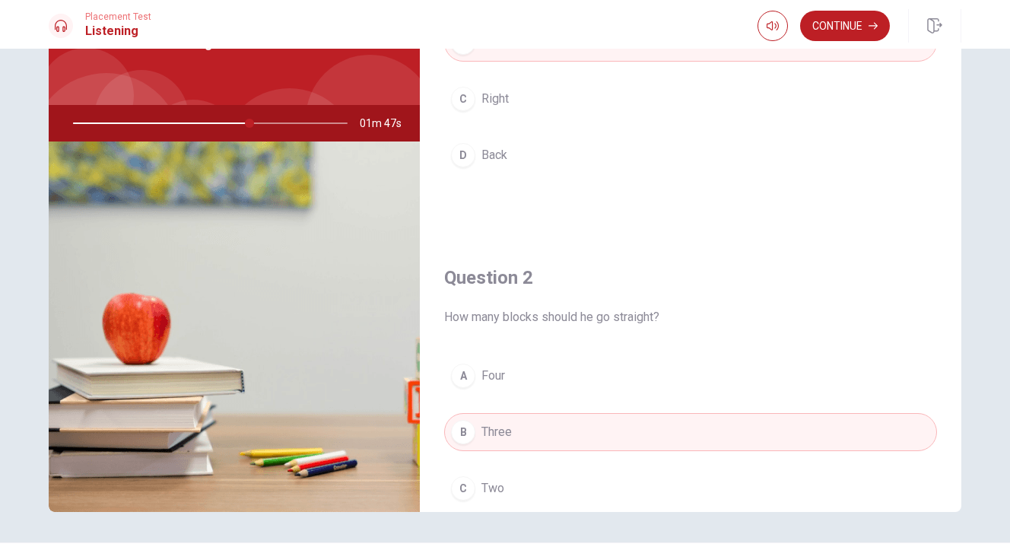
scroll to position [132, 0]
click at [861, 28] on button "Continue" at bounding box center [845, 26] width 90 height 30
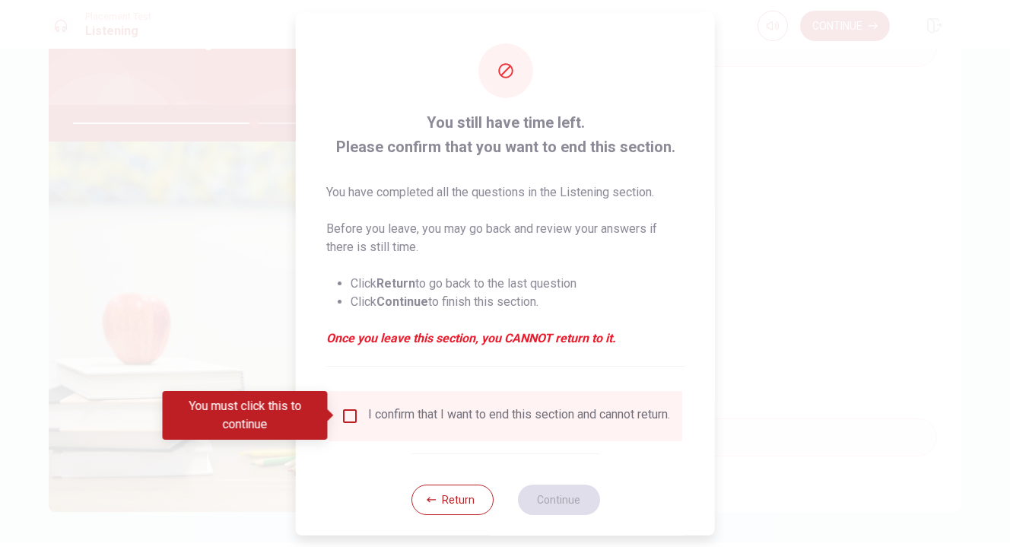
click at [349, 417] on input "You must click this to continue" at bounding box center [350, 415] width 18 height 18
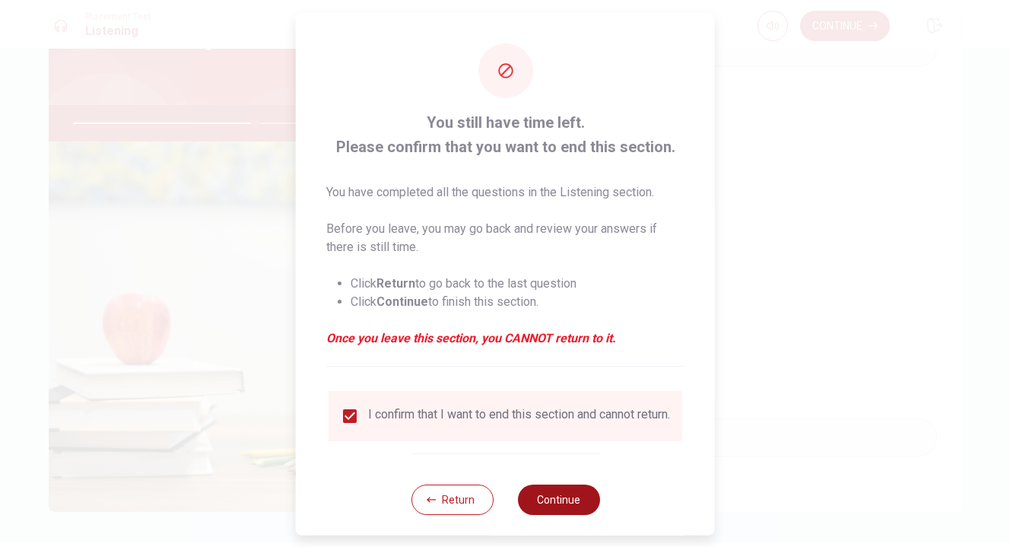
click at [572, 502] on button "Continue" at bounding box center [558, 499] width 82 height 30
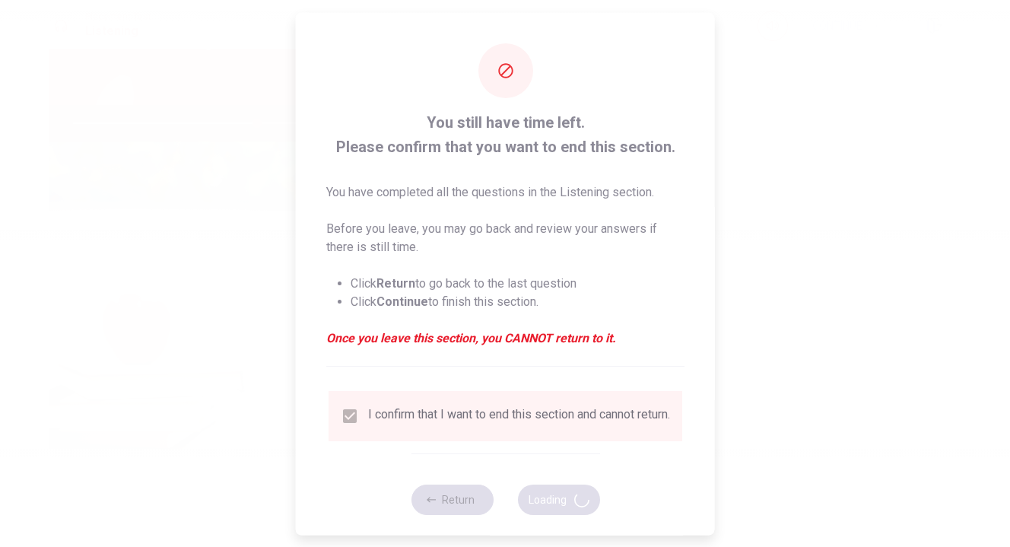
type input "67"
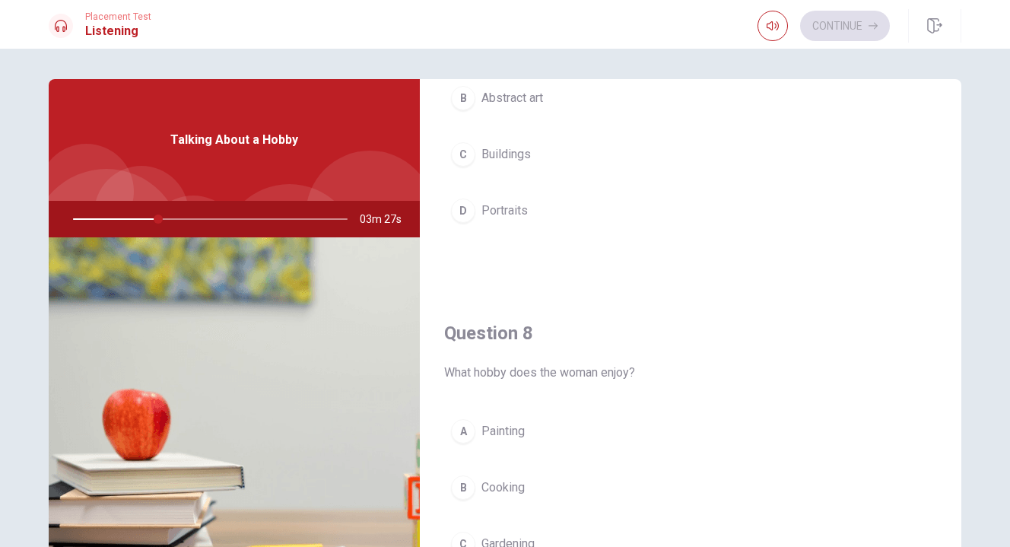
scroll to position [579, 0]
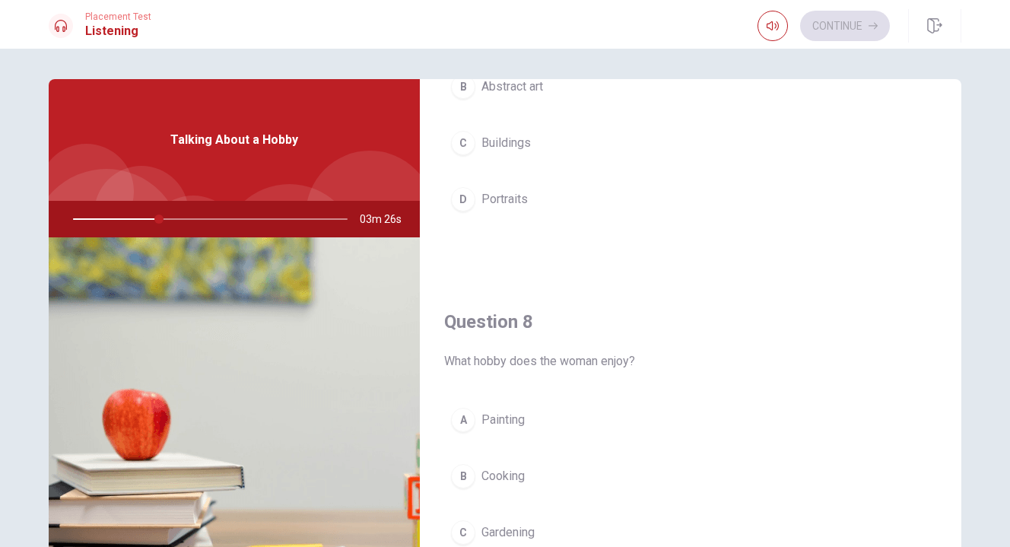
click at [495, 424] on span "Painting" at bounding box center [502, 420] width 43 height 18
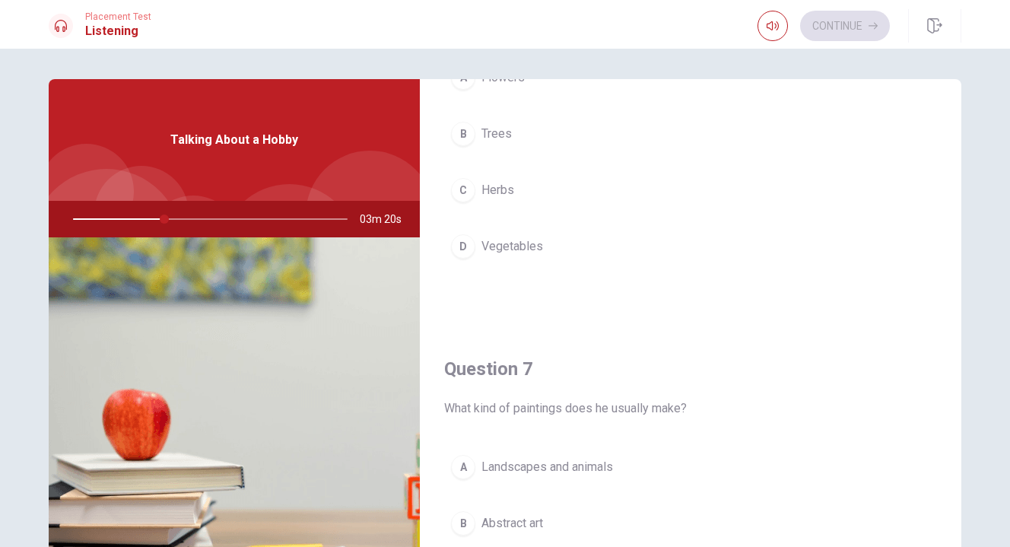
scroll to position [0, 0]
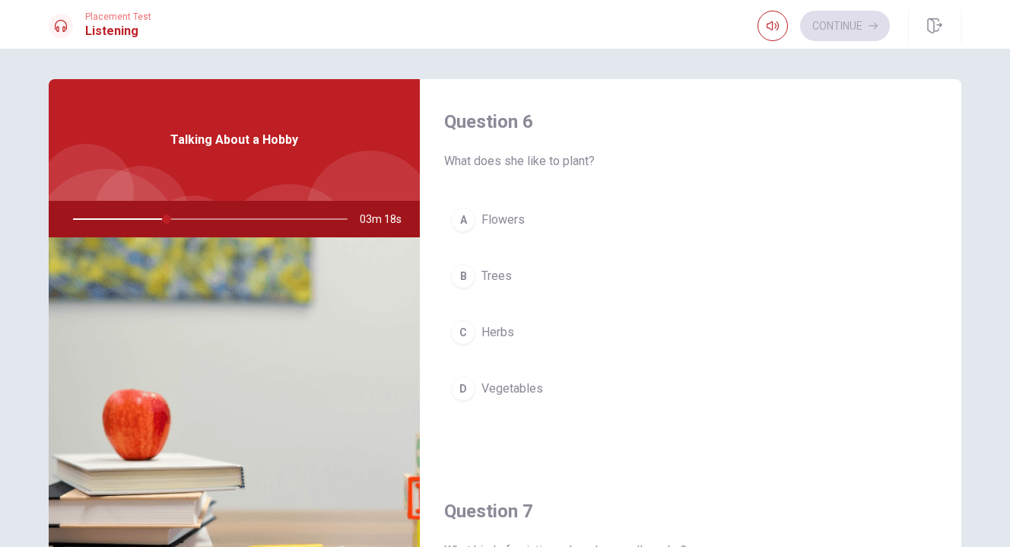
click at [522, 218] on button "A Flowers" at bounding box center [690, 220] width 493 height 38
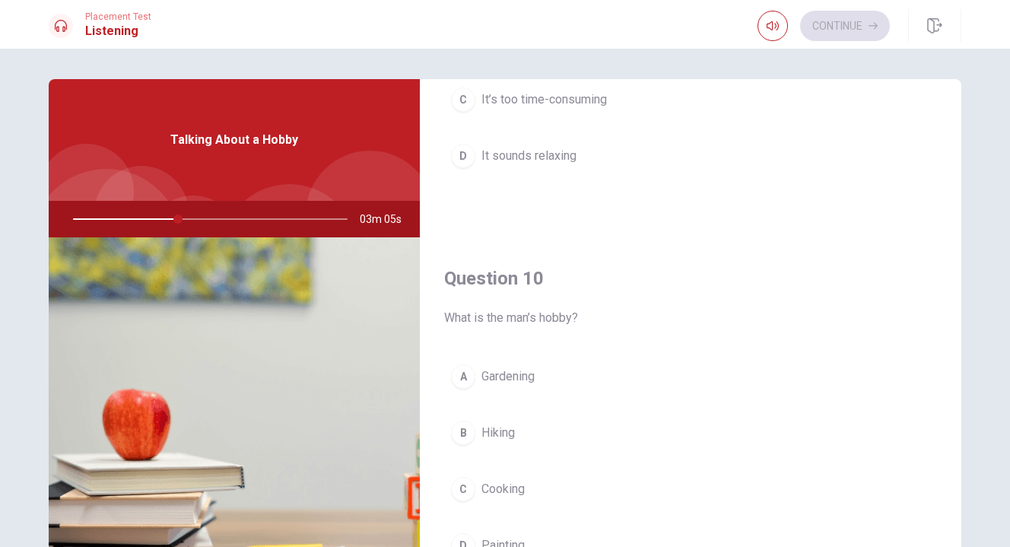
scroll to position [1406, 0]
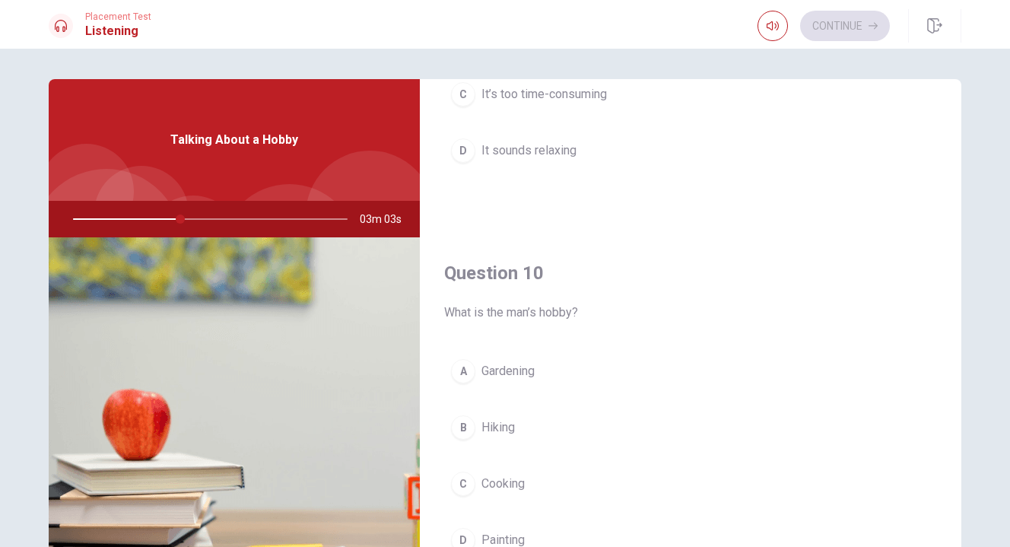
click at [496, 375] on span "Gardening" at bounding box center [507, 371] width 53 height 18
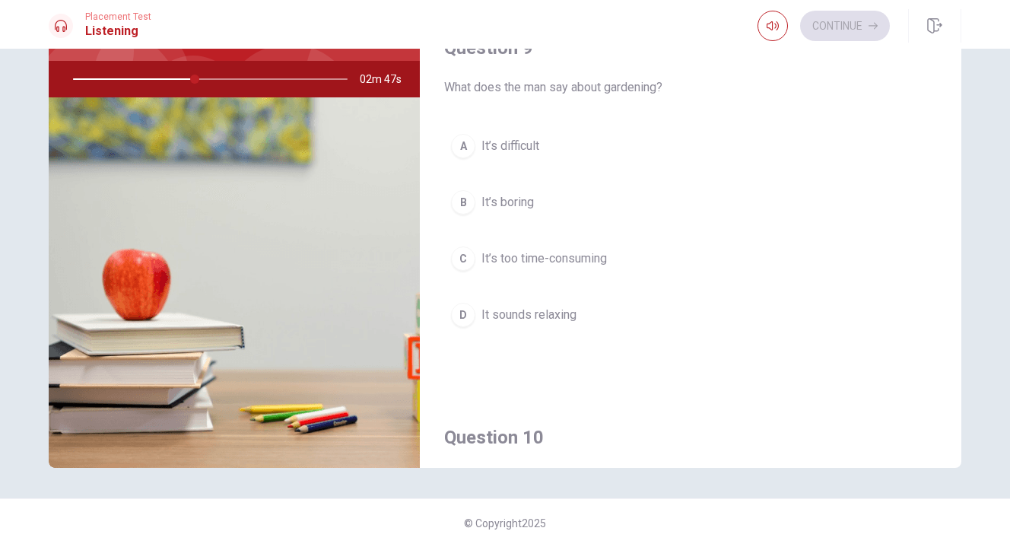
scroll to position [1092, 0]
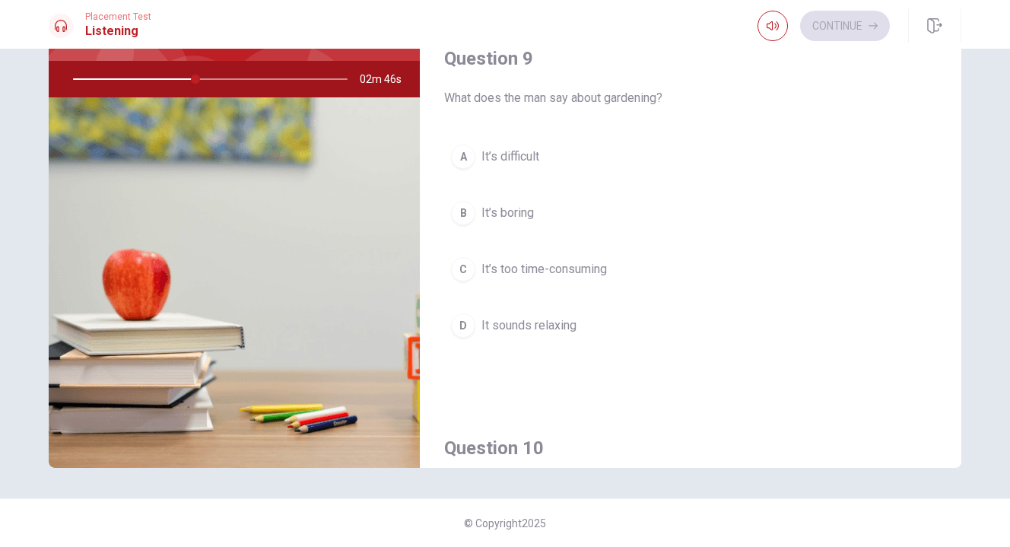
click at [537, 325] on span "It sounds relaxing" at bounding box center [528, 325] width 95 height 18
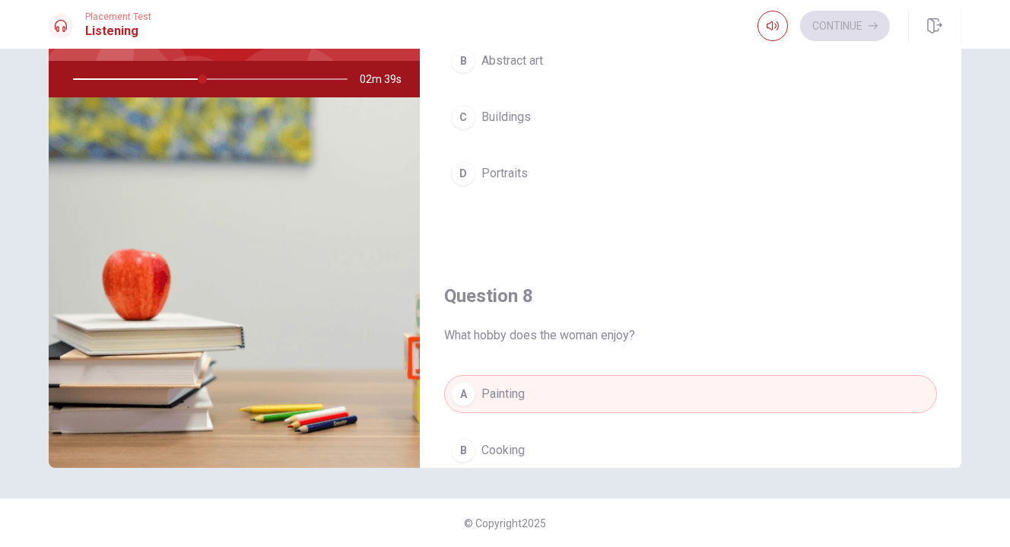
scroll to position [431, 0]
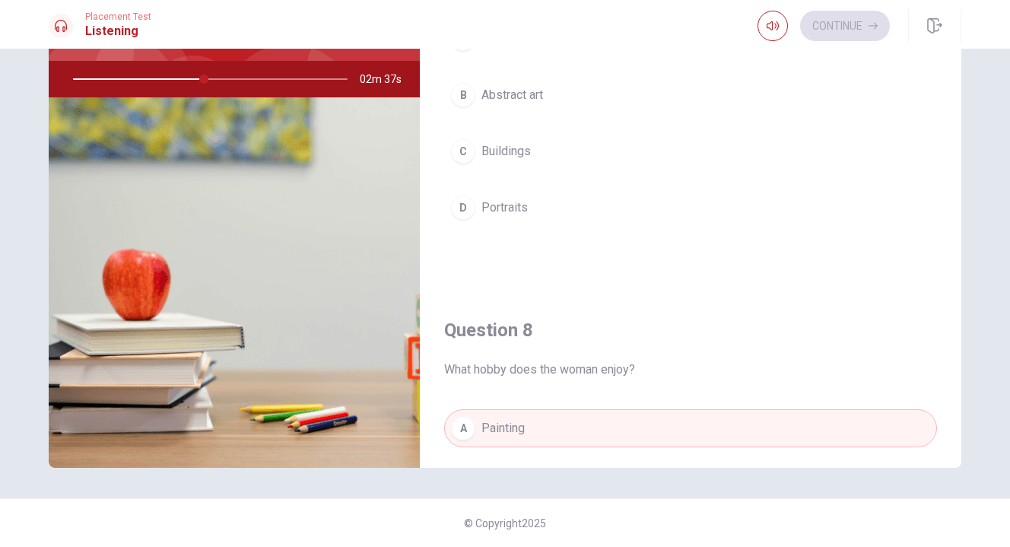
click at [515, 208] on span "Portraits" at bounding box center [504, 208] width 46 height 18
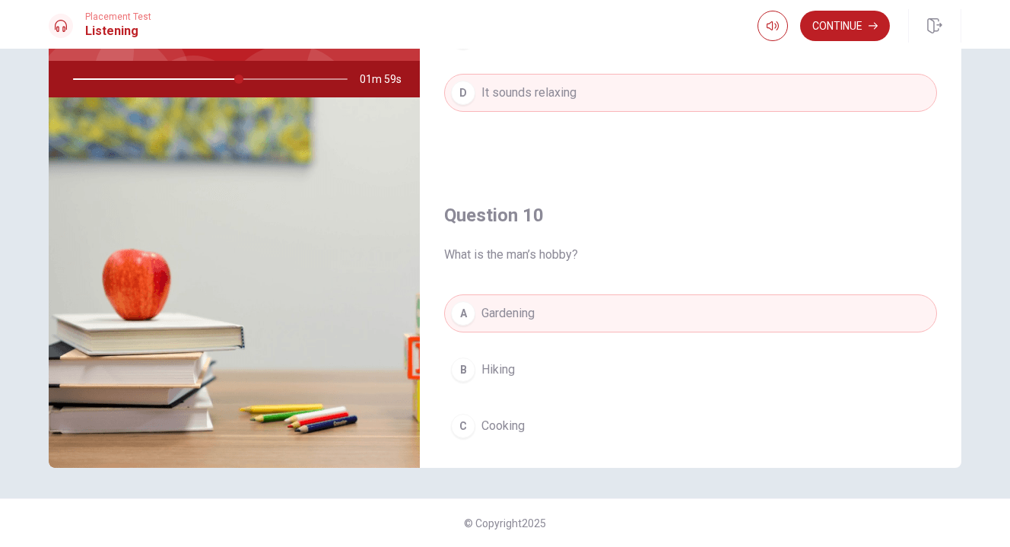
scroll to position [1419, 0]
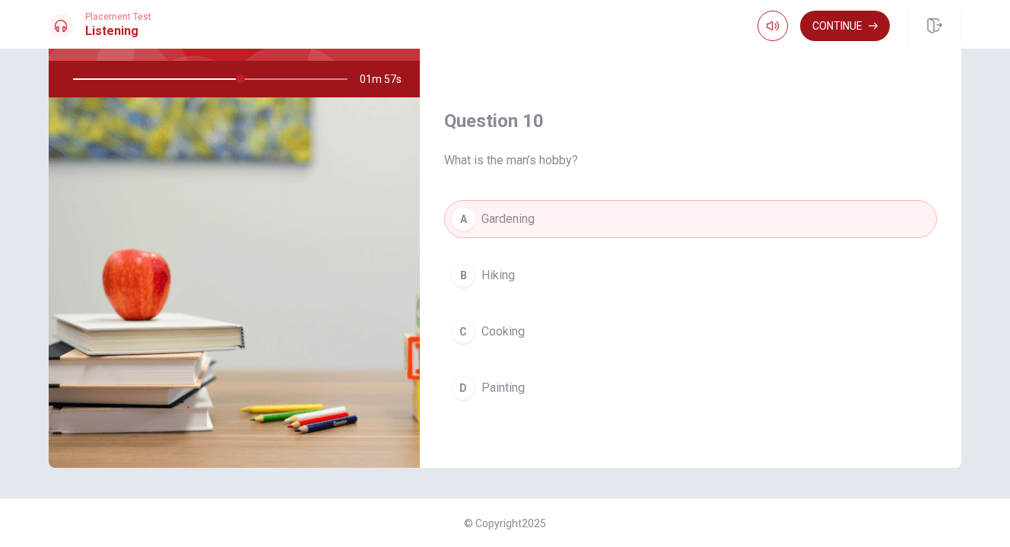
click at [842, 22] on button "Continue" at bounding box center [845, 26] width 90 height 30
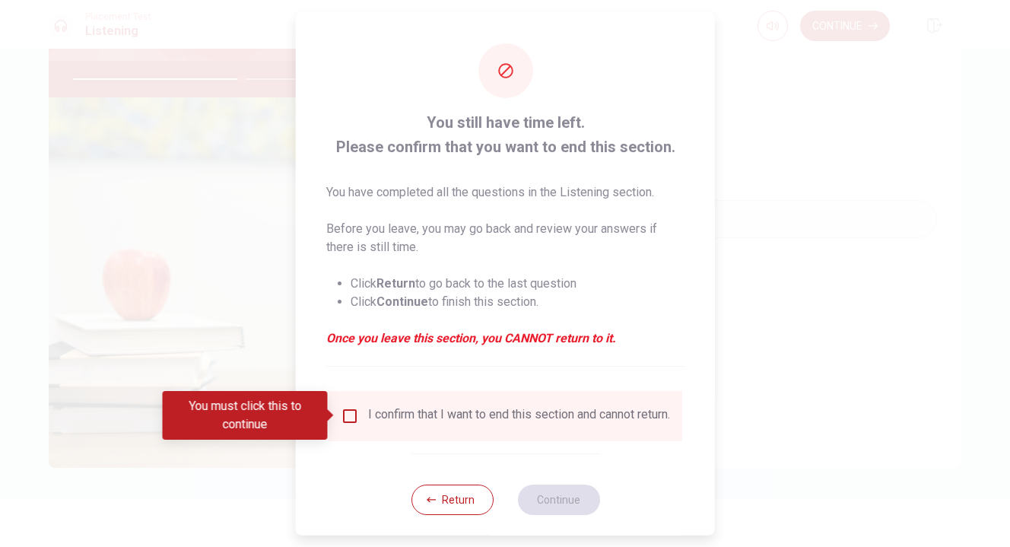
click at [350, 420] on input "You must click this to continue" at bounding box center [350, 415] width 18 height 18
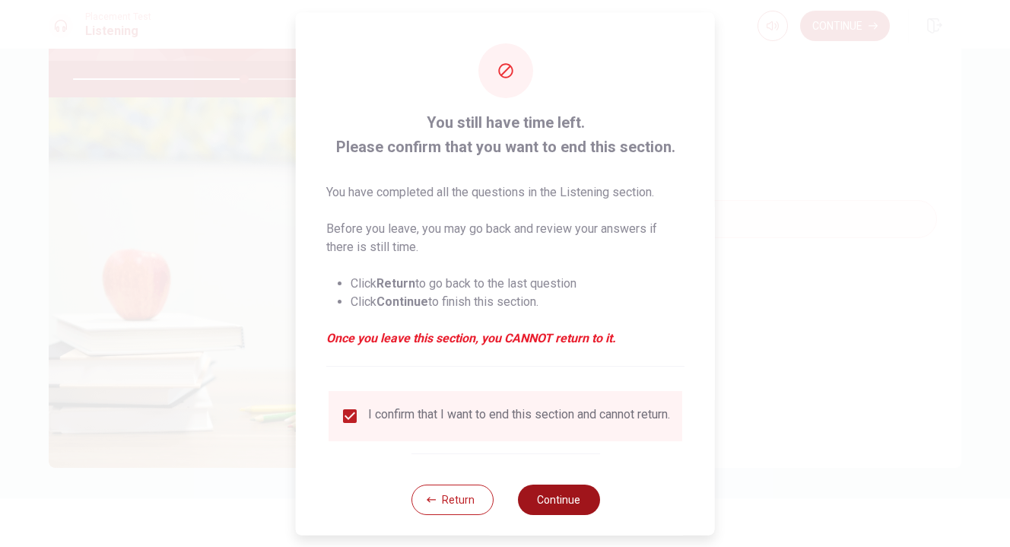
click at [562, 512] on button "Continue" at bounding box center [558, 499] width 82 height 30
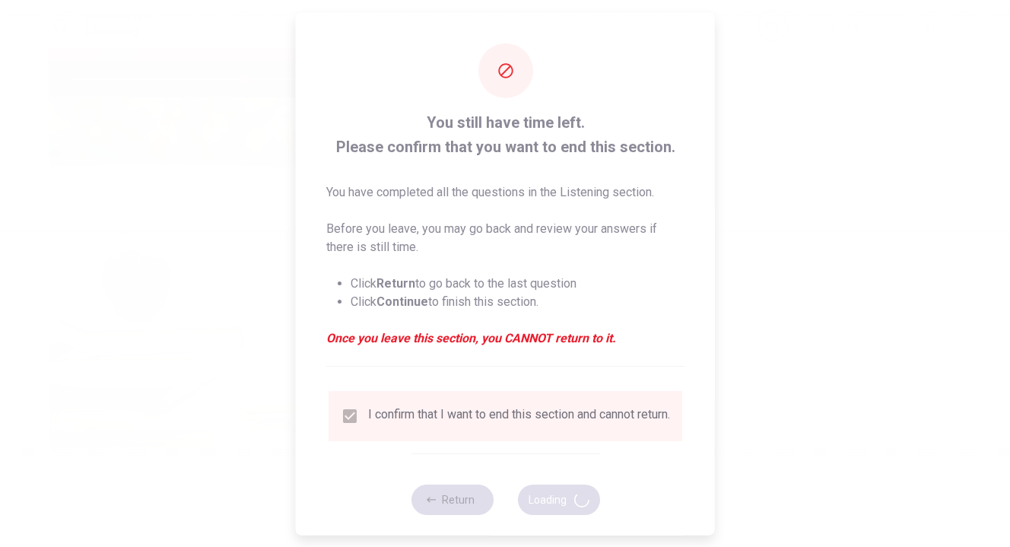
type input "63"
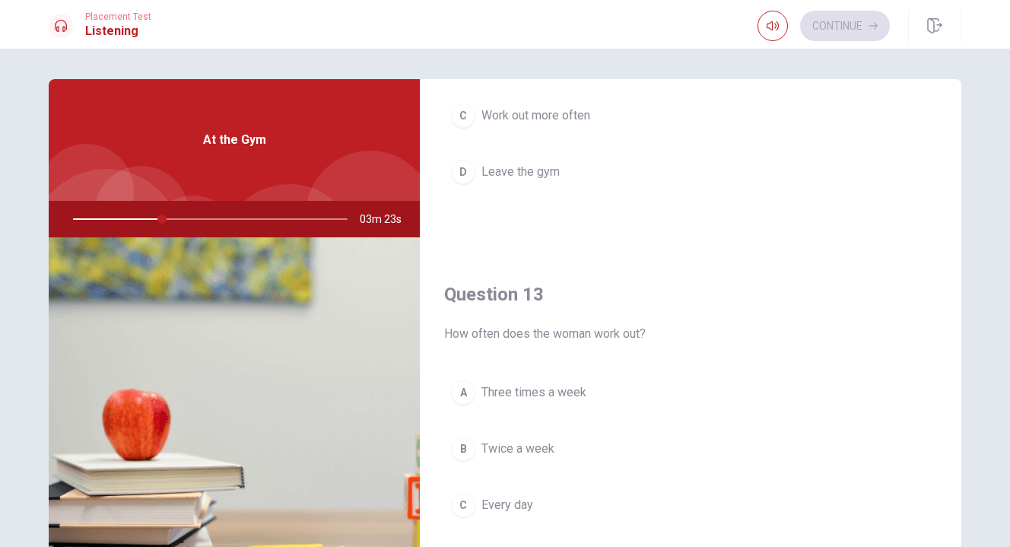
scroll to position [619, 0]
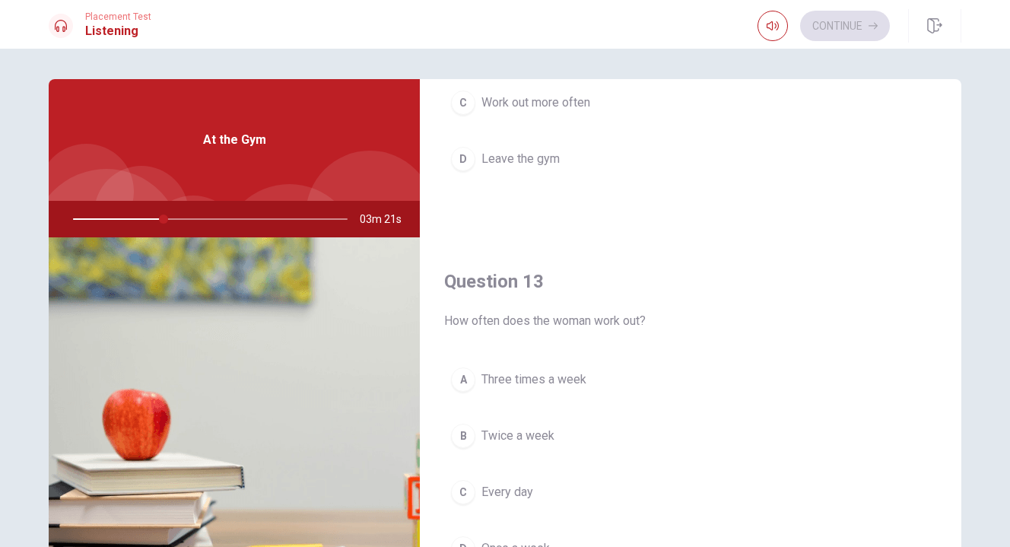
click at [555, 382] on span "Three times a week" at bounding box center [533, 379] width 105 height 18
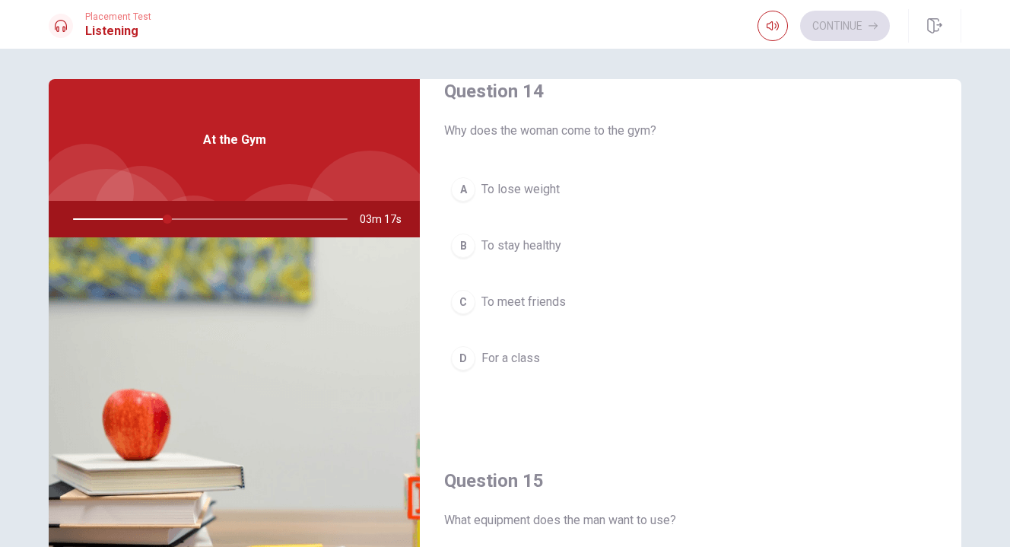
scroll to position [1200, 0]
click at [531, 243] on span "To stay healthy" at bounding box center [521, 244] width 80 height 18
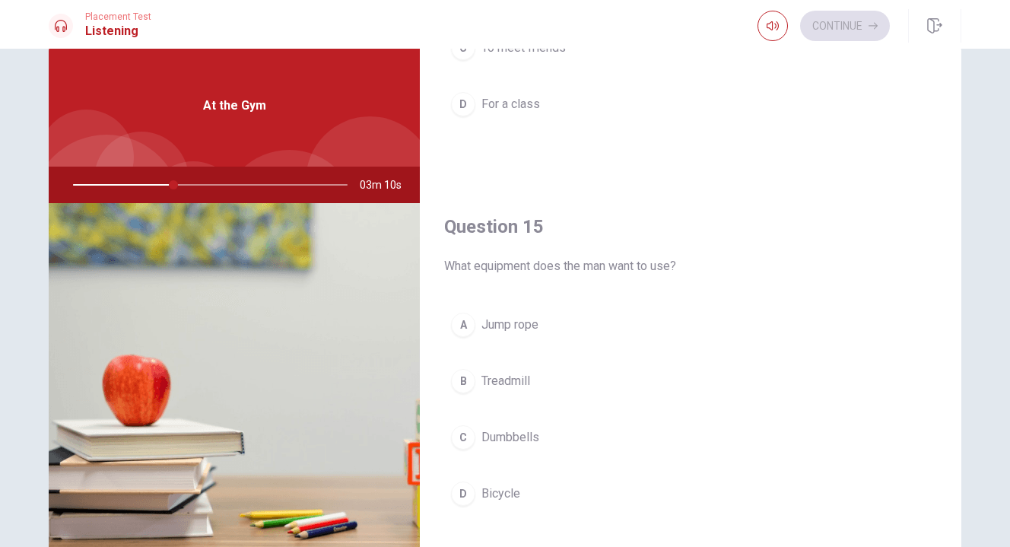
scroll to position [56, 0]
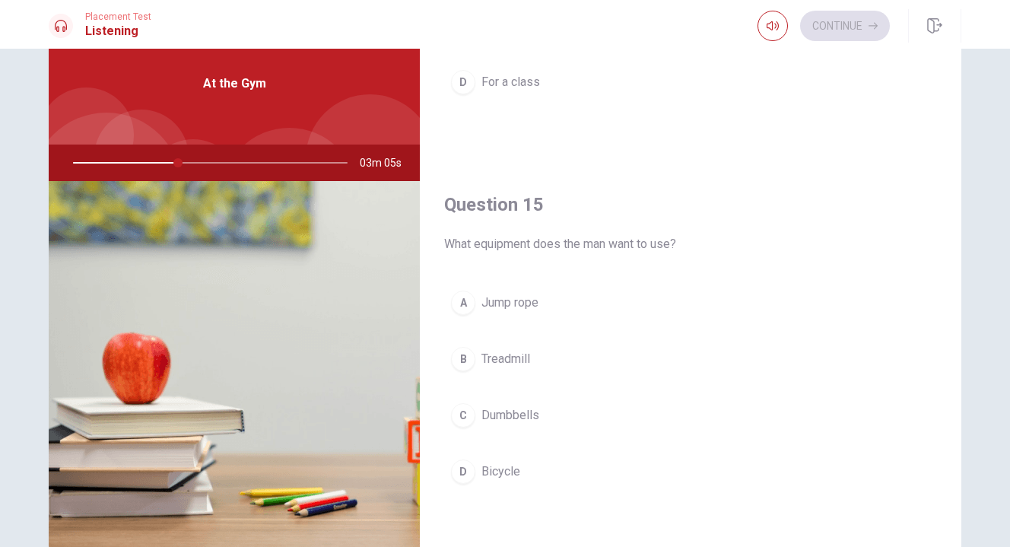
click at [485, 364] on span "Treadmill" at bounding box center [505, 359] width 49 height 18
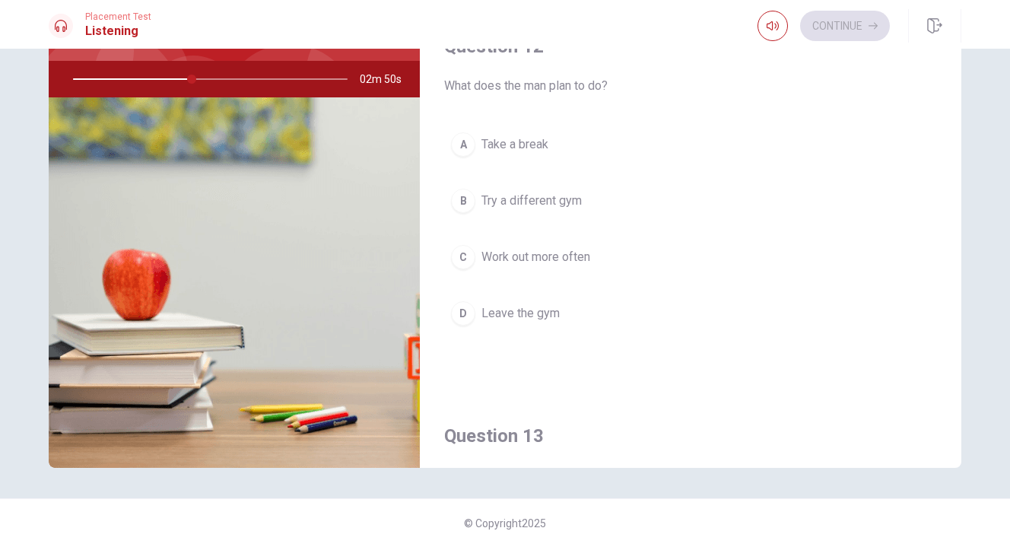
scroll to position [323, 0]
click at [549, 257] on span "Work out more often" at bounding box center [535, 258] width 109 height 18
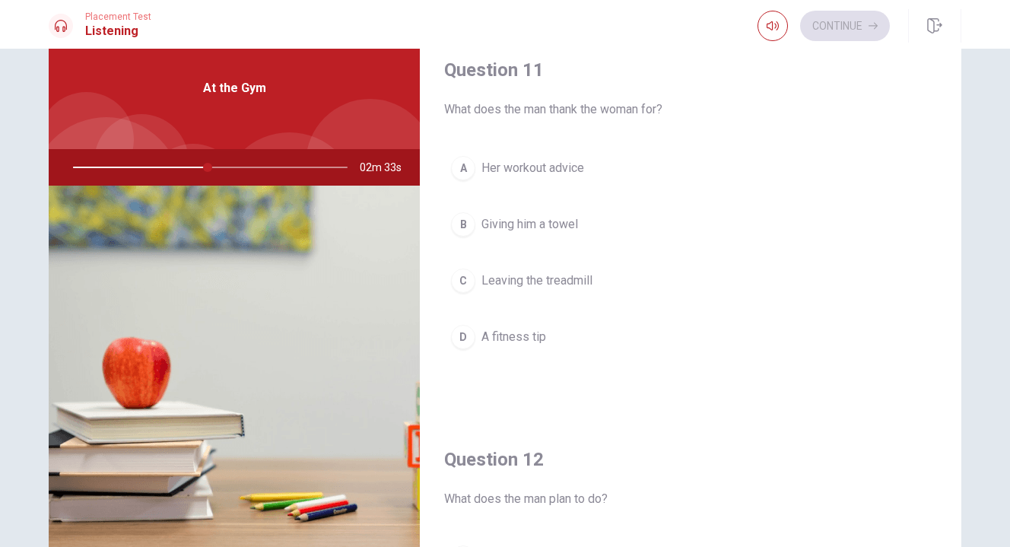
scroll to position [59, 0]
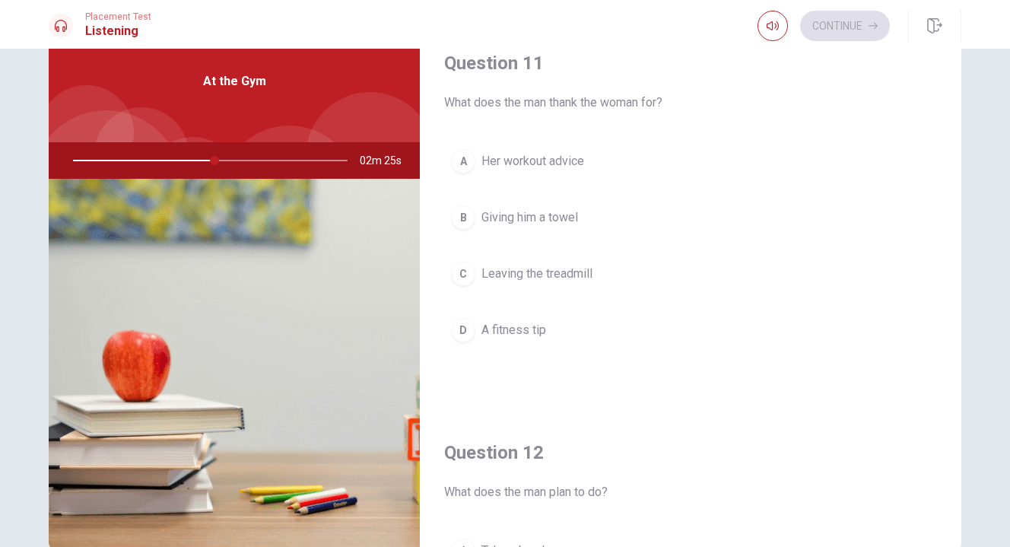
click at [517, 327] on span "A fitness tip" at bounding box center [513, 330] width 65 height 18
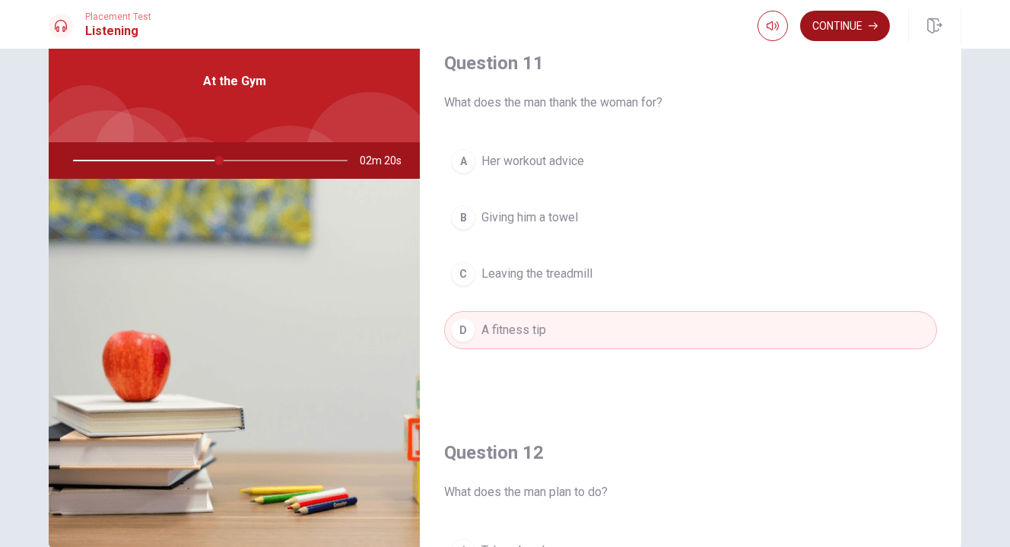
click at [841, 24] on button "Continue" at bounding box center [845, 26] width 90 height 30
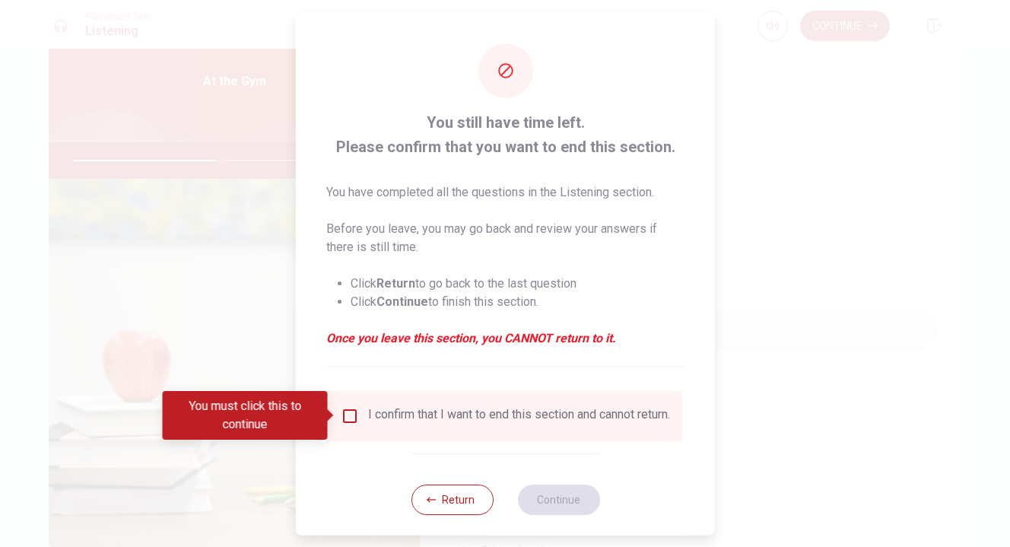
click at [346, 416] on input "You must click this to continue" at bounding box center [350, 415] width 18 height 18
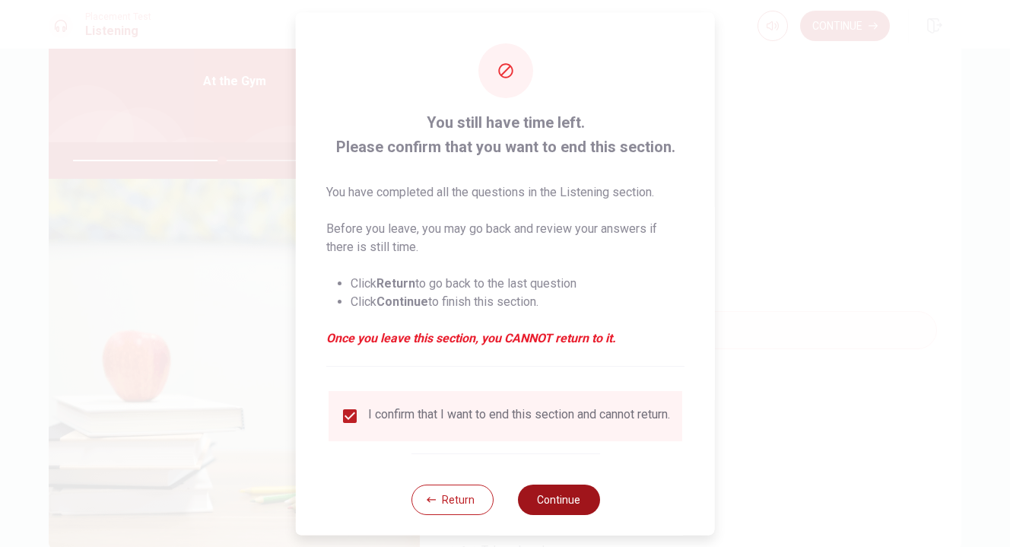
click at [562, 510] on button "Continue" at bounding box center [558, 499] width 82 height 30
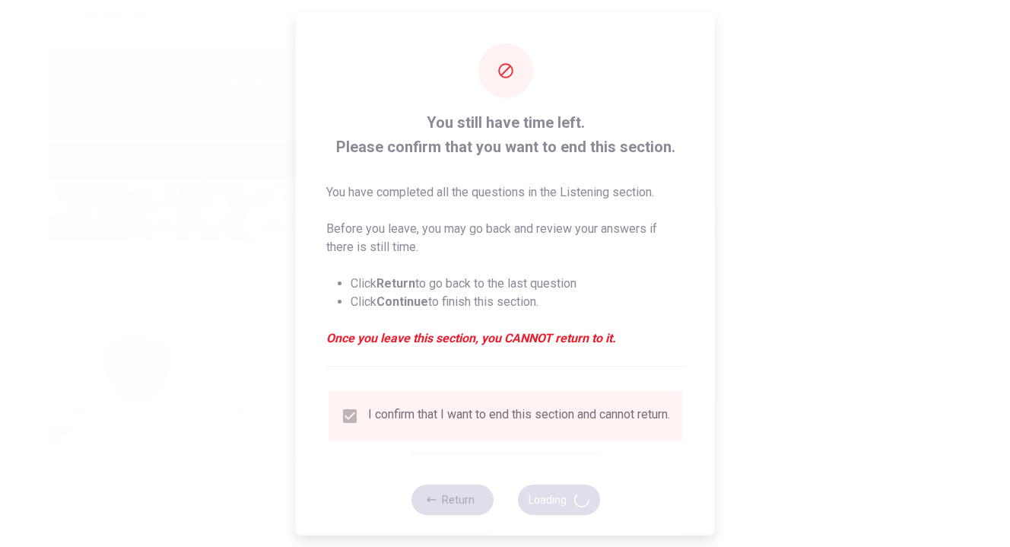
type input "55"
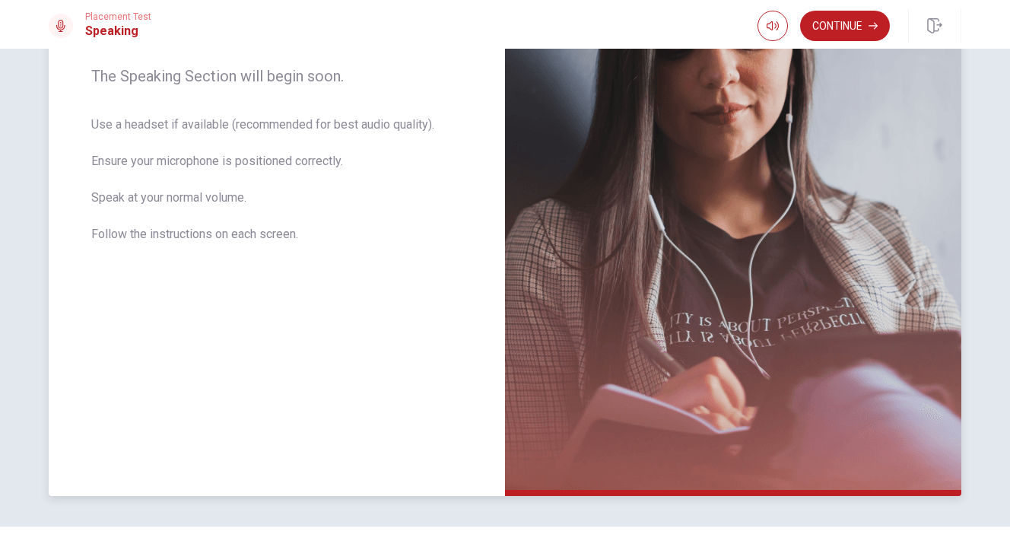
scroll to position [275, 0]
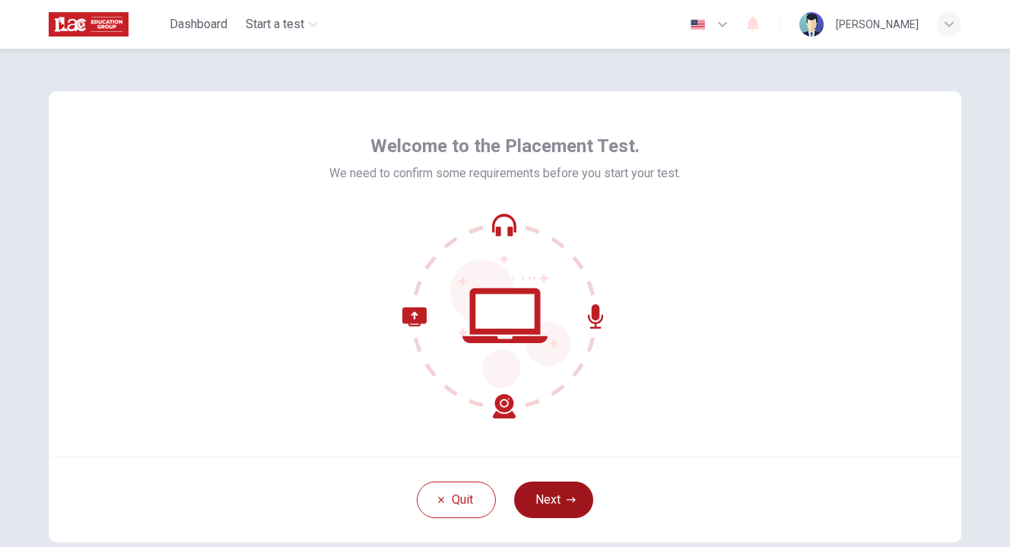
click at [569, 503] on icon "button" at bounding box center [571, 499] width 9 height 9
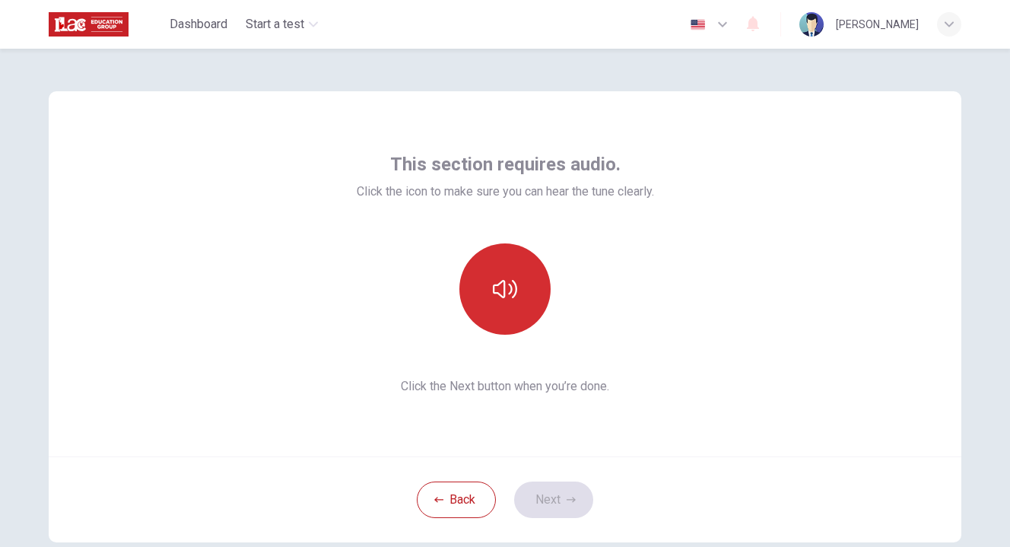
click at [506, 293] on icon "button" at bounding box center [505, 289] width 24 height 18
click at [551, 507] on button "Next" at bounding box center [553, 499] width 79 height 37
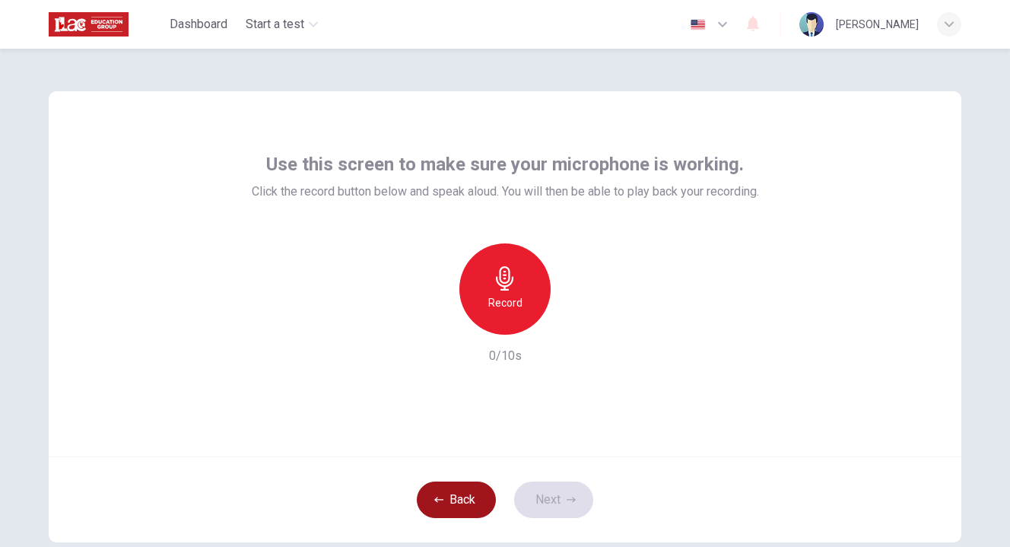
click at [437, 507] on button "Back" at bounding box center [456, 499] width 79 height 37
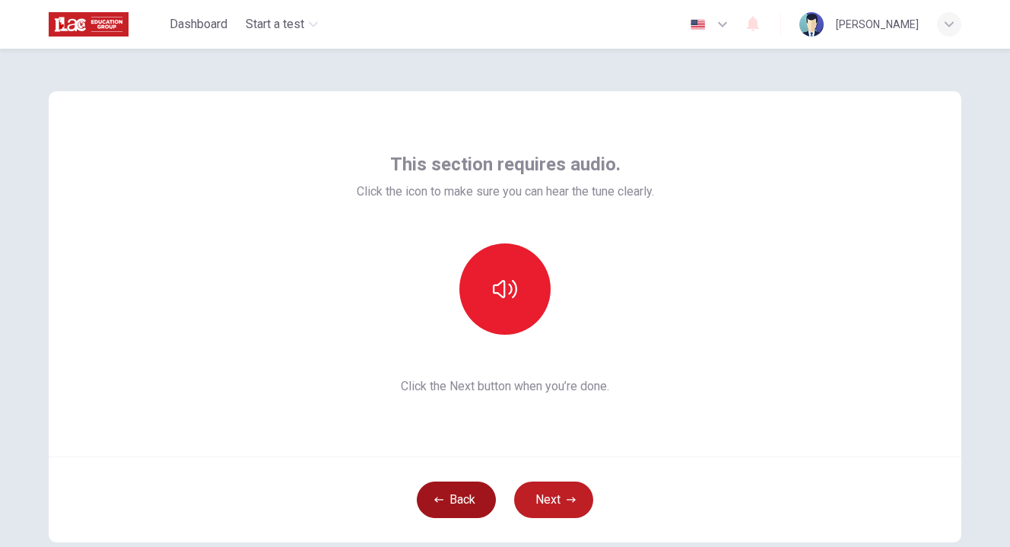
click at [437, 507] on button "Back" at bounding box center [456, 499] width 79 height 37
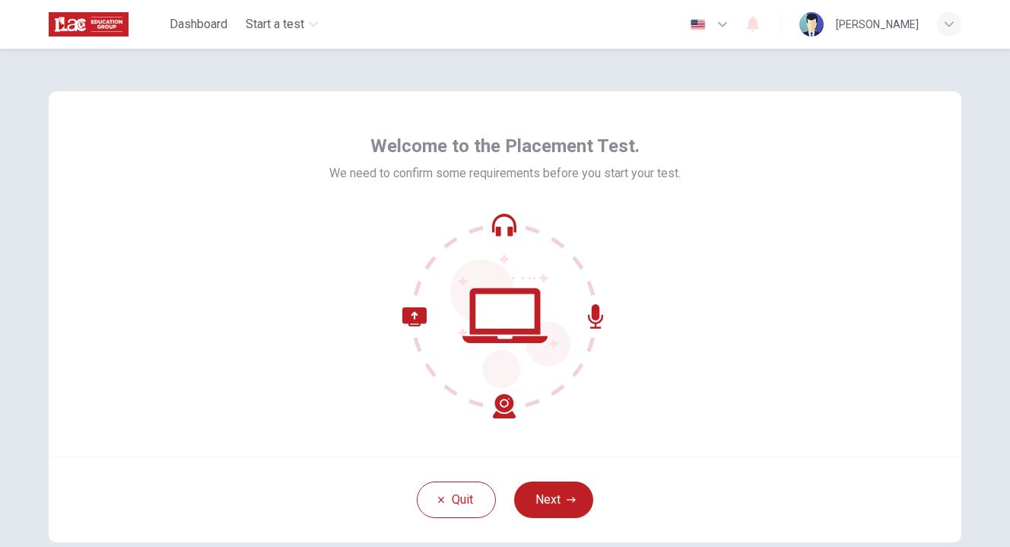
click at [948, 29] on div "button" at bounding box center [949, 24] width 24 height 24
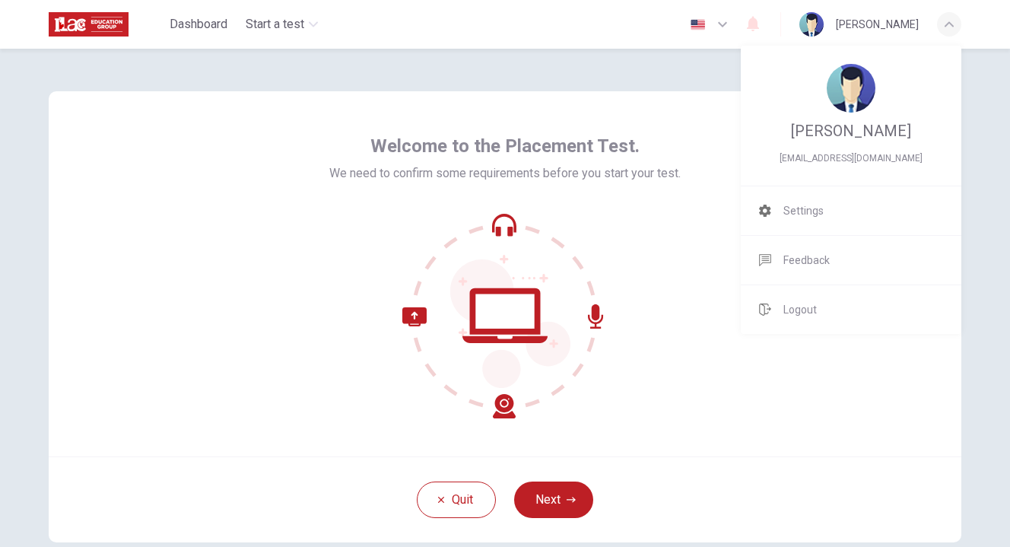
click at [635, 403] on div at bounding box center [505, 273] width 1010 height 547
